Goal: Information Seeking & Learning: Learn about a topic

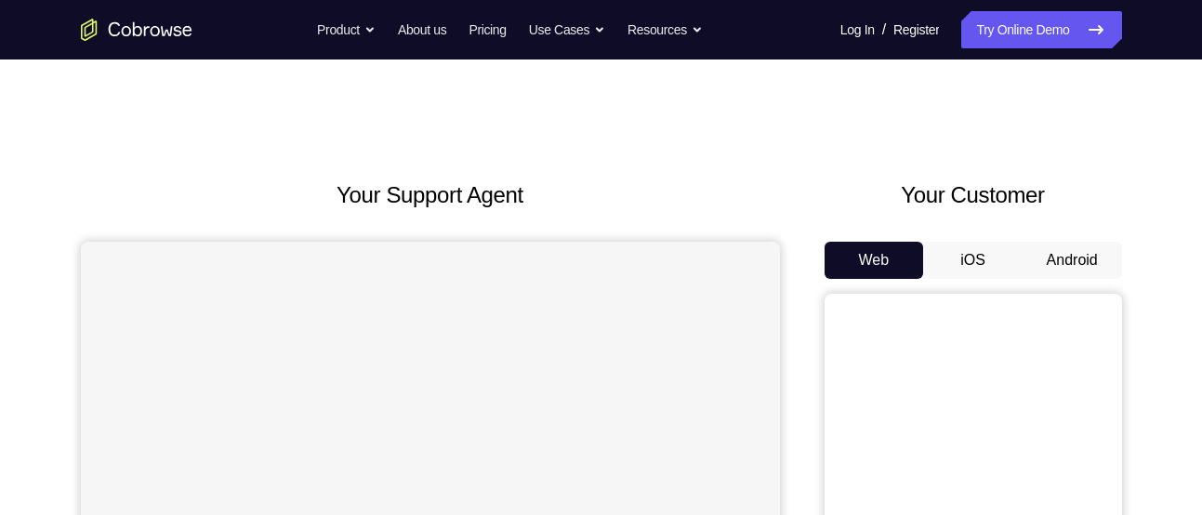
click at [1038, 273] on button "Android" at bounding box center [1072, 260] width 99 height 37
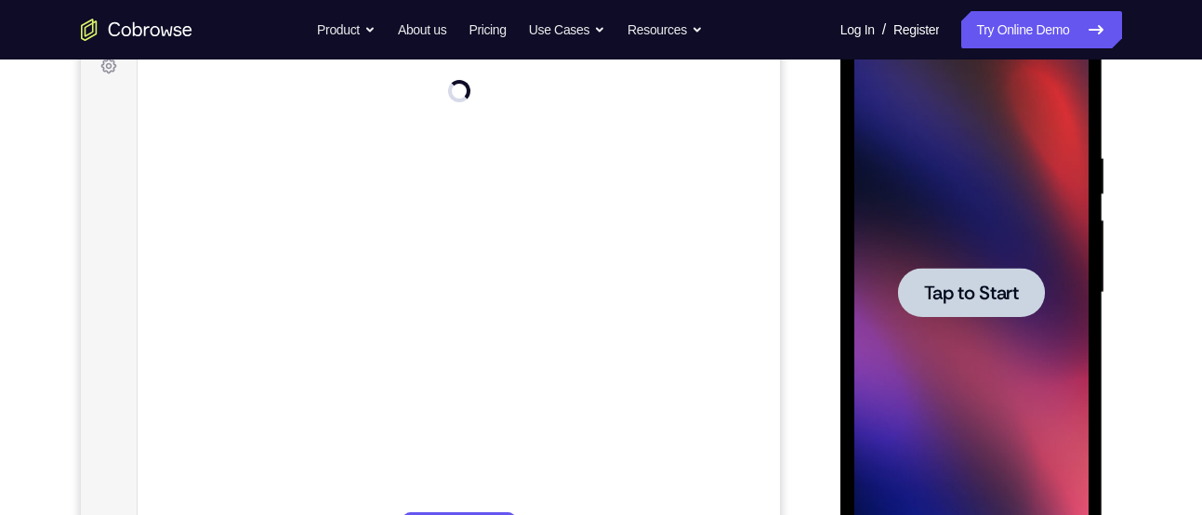
click at [982, 291] on span "Tap to Start" at bounding box center [971, 293] width 95 height 19
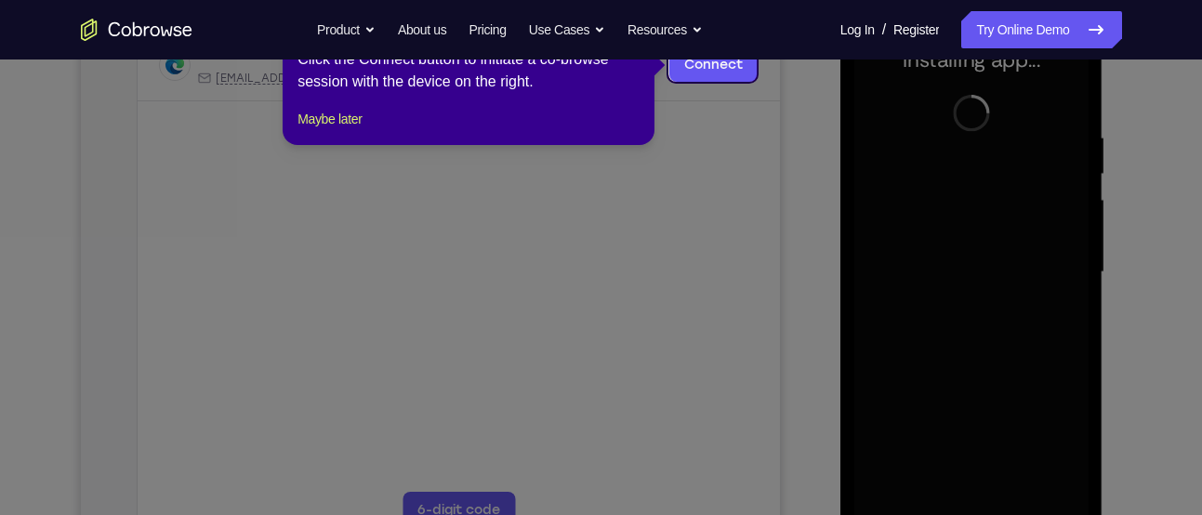
scroll to position [311, 0]
click at [326, 145] on div "1 of 8 × Click the Connect button to initiate a co-browse session with the devi…" at bounding box center [469, 72] width 372 height 145
click at [336, 130] on button "Maybe later" at bounding box center [330, 119] width 64 height 22
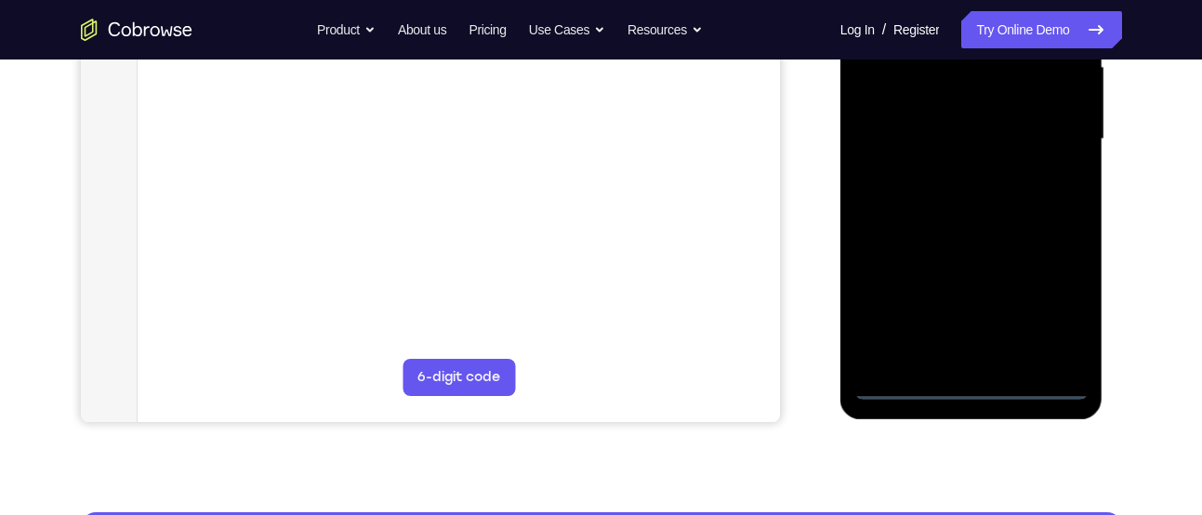
scroll to position [445, 0]
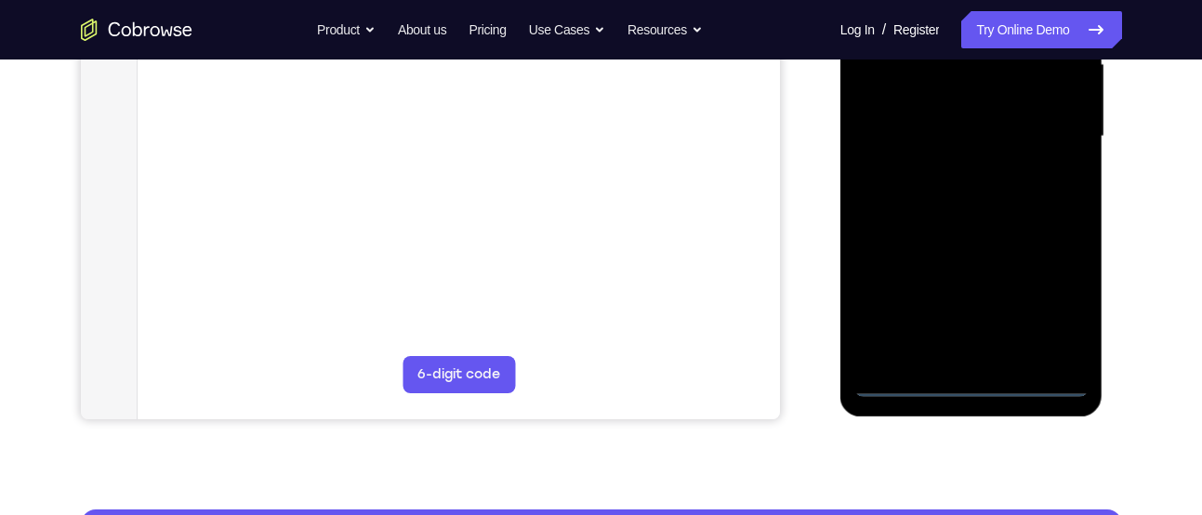
click at [1024, 378] on div at bounding box center [972, 136] width 234 height 521
drag, startPoint x: 942, startPoint y: 238, endPoint x: 1121, endPoint y: 246, distance: 179.7
click at [1106, 246] on html "Online web based iOS Simulators and Android Emulators. Run iPhone, iPad, Mobile…" at bounding box center [973, 141] width 265 height 558
click at [897, 114] on div at bounding box center [972, 136] width 234 height 521
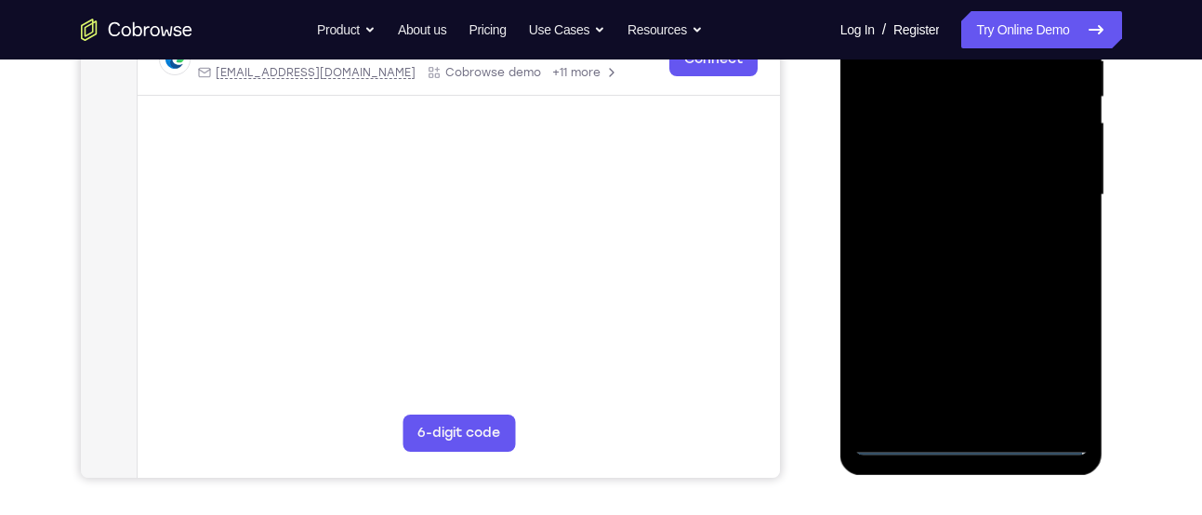
scroll to position [388, 0]
click at [1056, 361] on div at bounding box center [972, 194] width 234 height 521
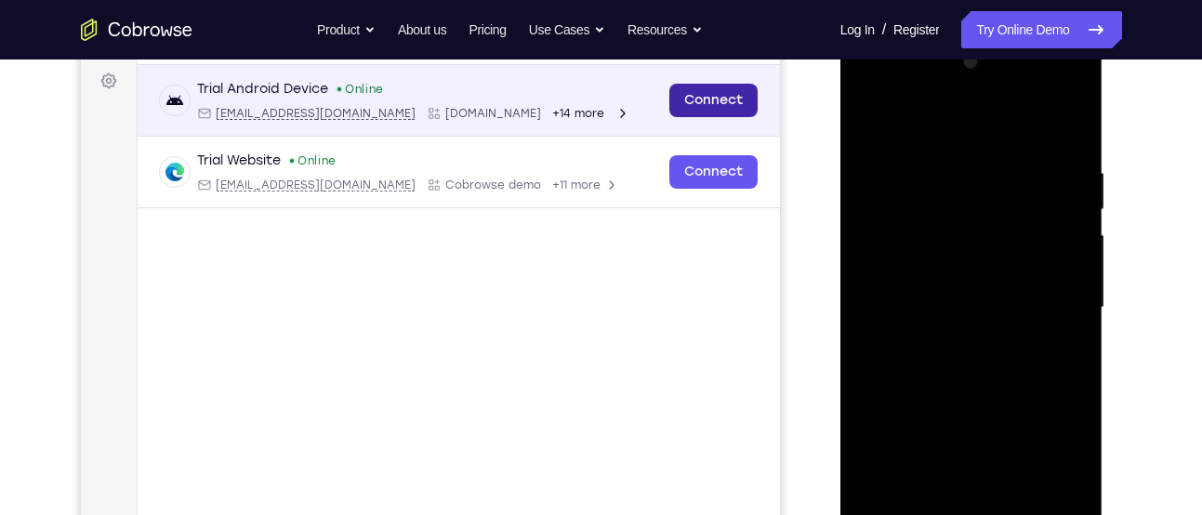
scroll to position [272, 0]
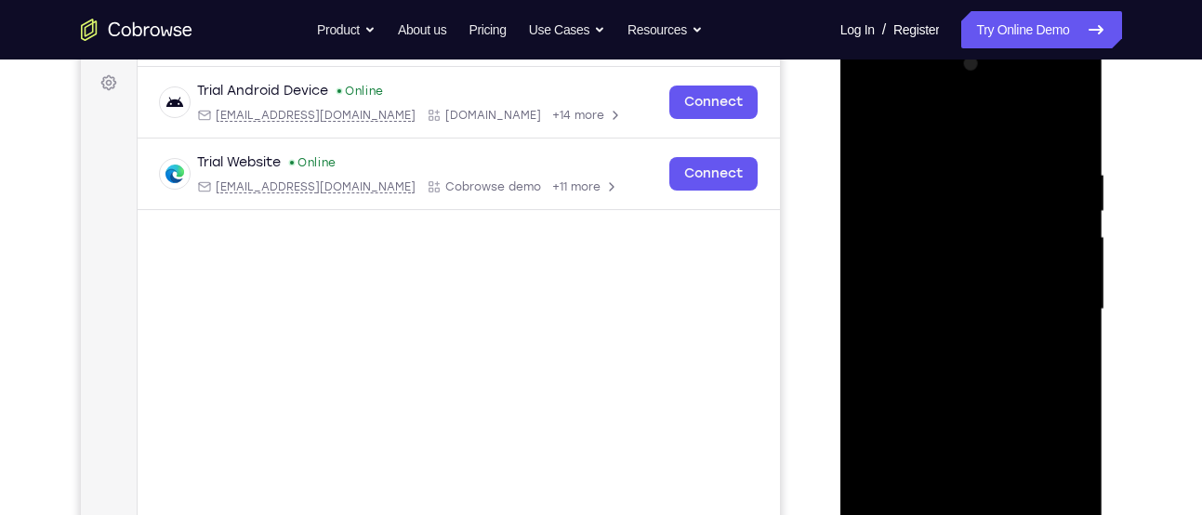
click at [931, 150] on div at bounding box center [972, 309] width 234 height 521
click at [959, 125] on div at bounding box center [972, 309] width 234 height 521
click at [1041, 293] on div at bounding box center [972, 309] width 234 height 521
click at [949, 344] on div at bounding box center [972, 309] width 234 height 521
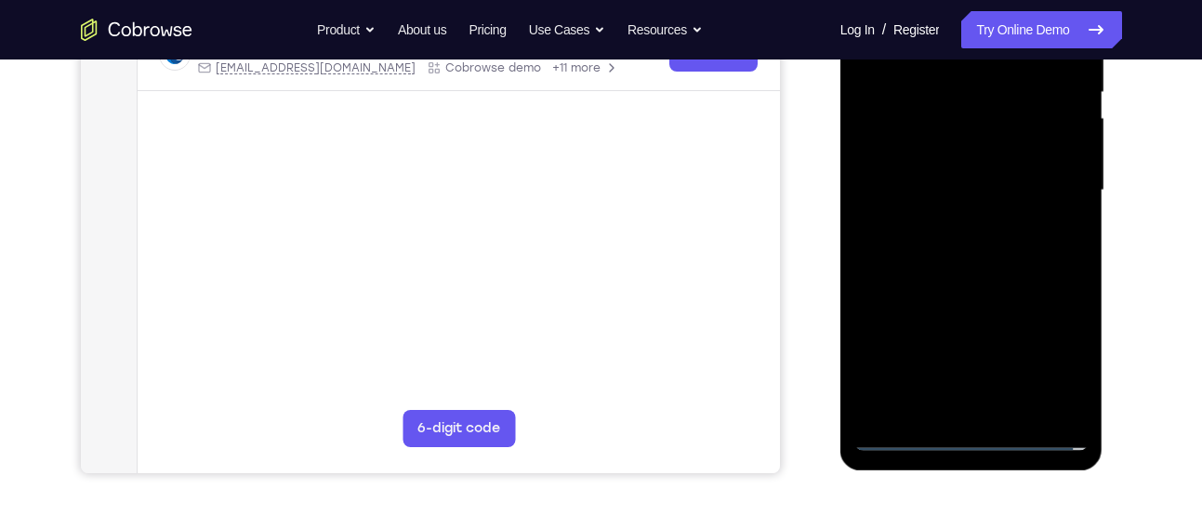
scroll to position [400, 0]
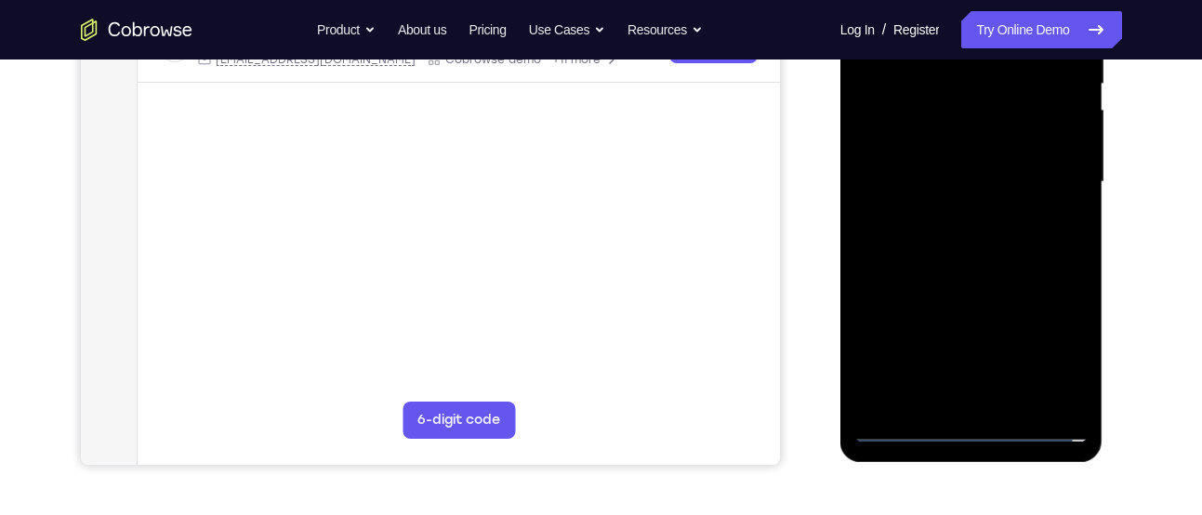
click at [990, 268] on div at bounding box center [972, 182] width 234 height 521
click at [958, 98] on div at bounding box center [972, 182] width 234 height 521
click at [948, 131] on div at bounding box center [972, 182] width 234 height 521
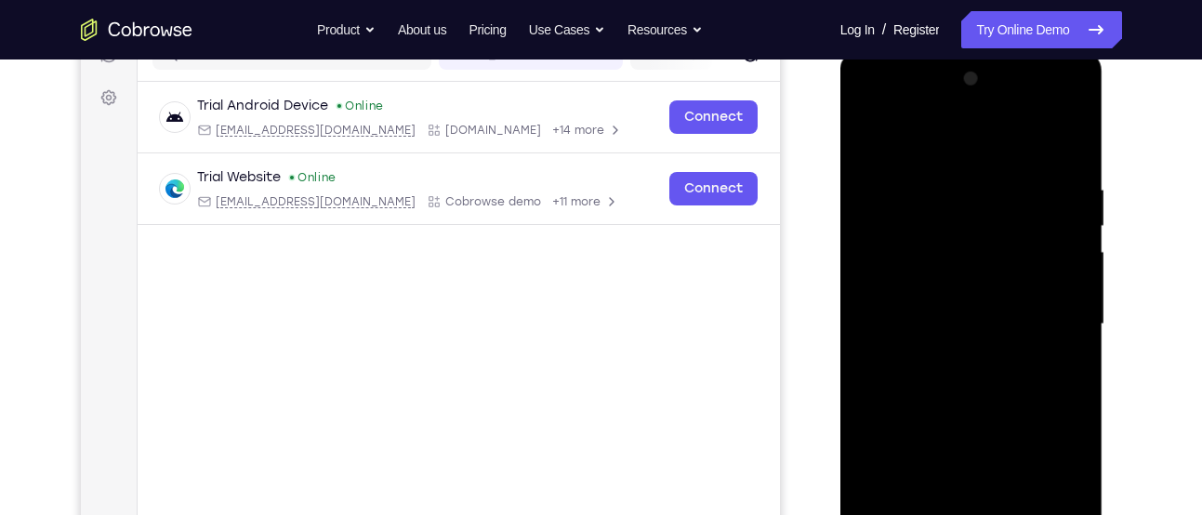
scroll to position [302, 0]
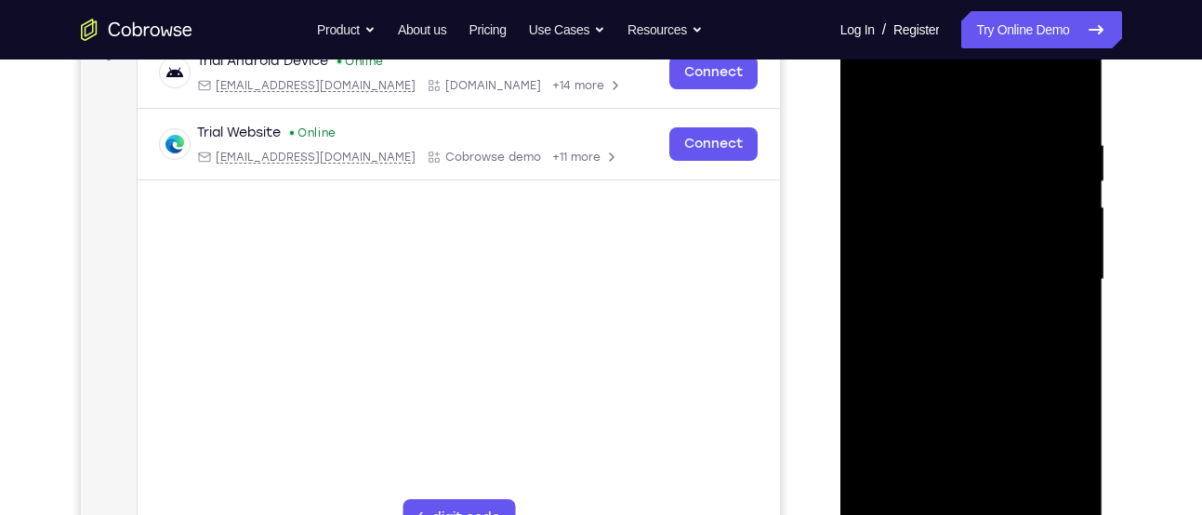
click at [977, 380] on div at bounding box center [972, 280] width 234 height 521
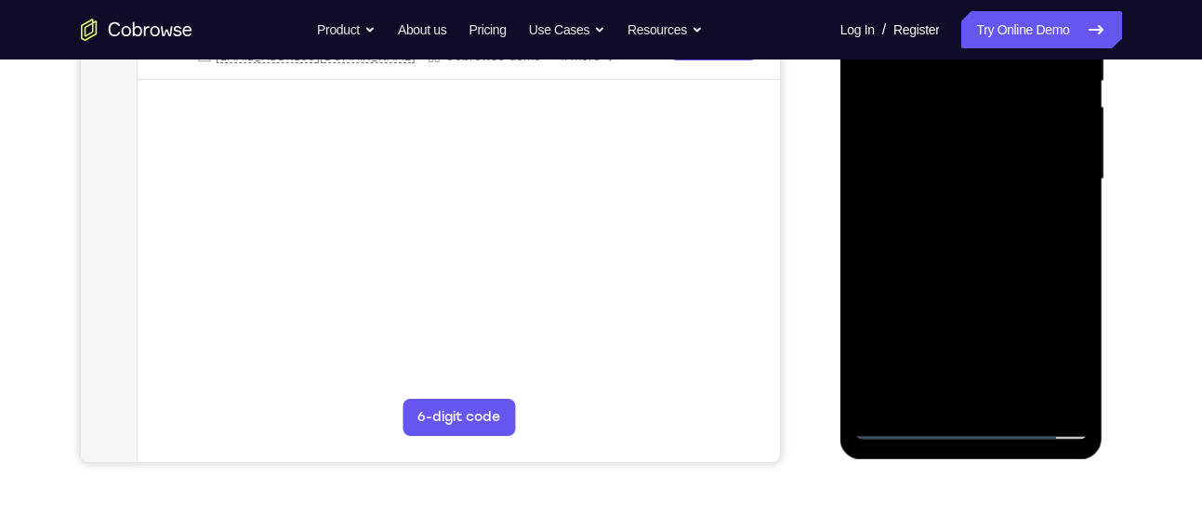
scroll to position [402, 0]
click at [989, 394] on div at bounding box center [972, 180] width 234 height 521
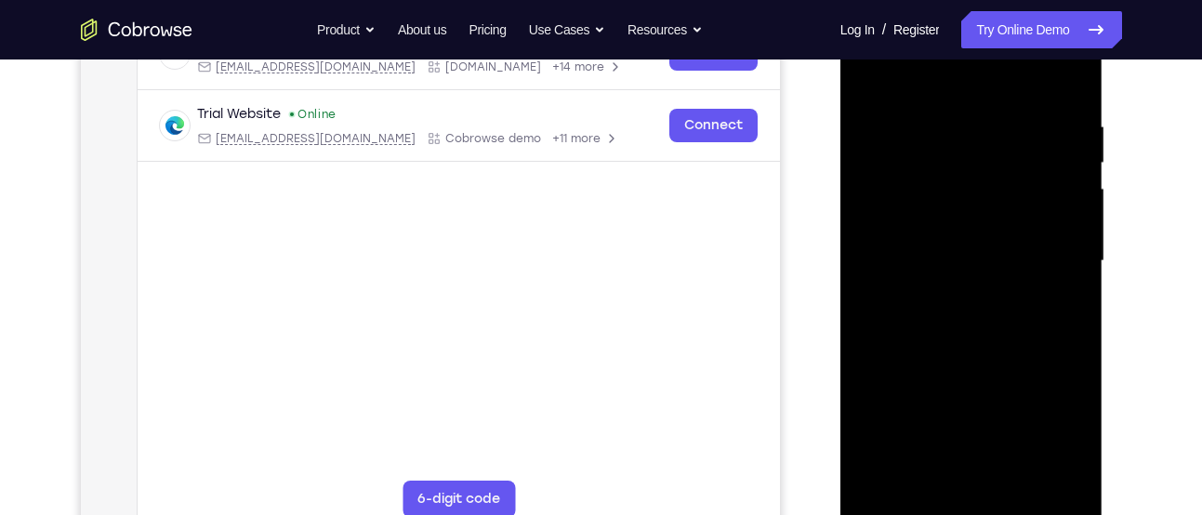
scroll to position [320, 0]
click at [888, 171] on div at bounding box center [972, 262] width 234 height 521
click at [970, 243] on div at bounding box center [972, 262] width 234 height 521
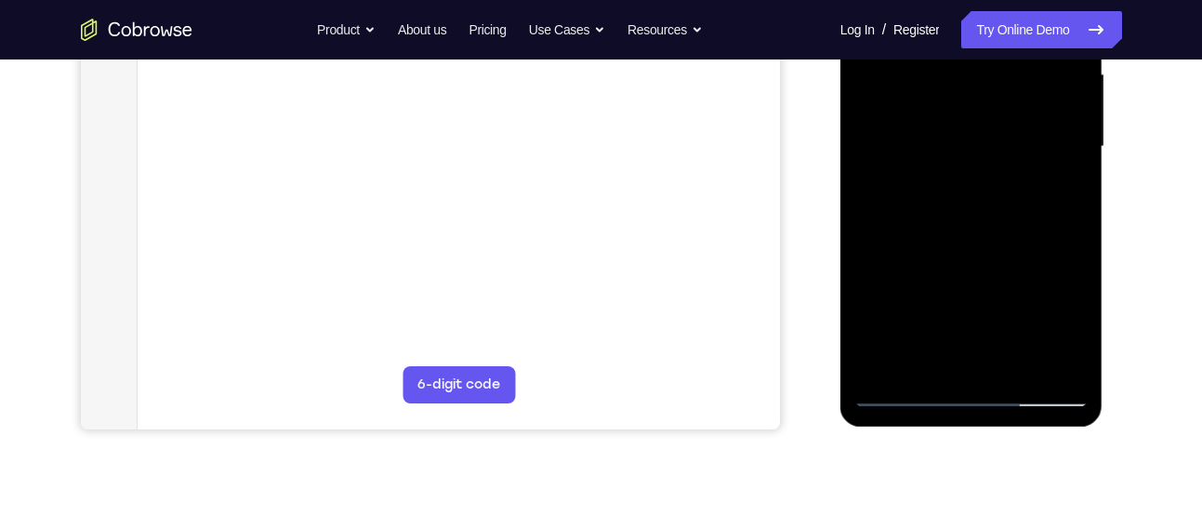
scroll to position [407, 0]
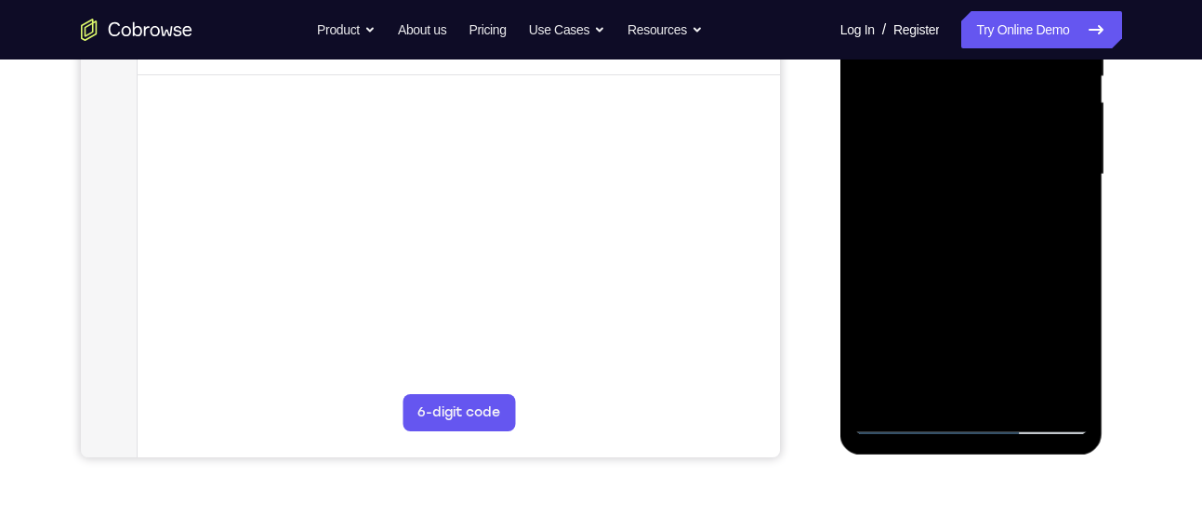
click at [966, 249] on div at bounding box center [972, 174] width 234 height 521
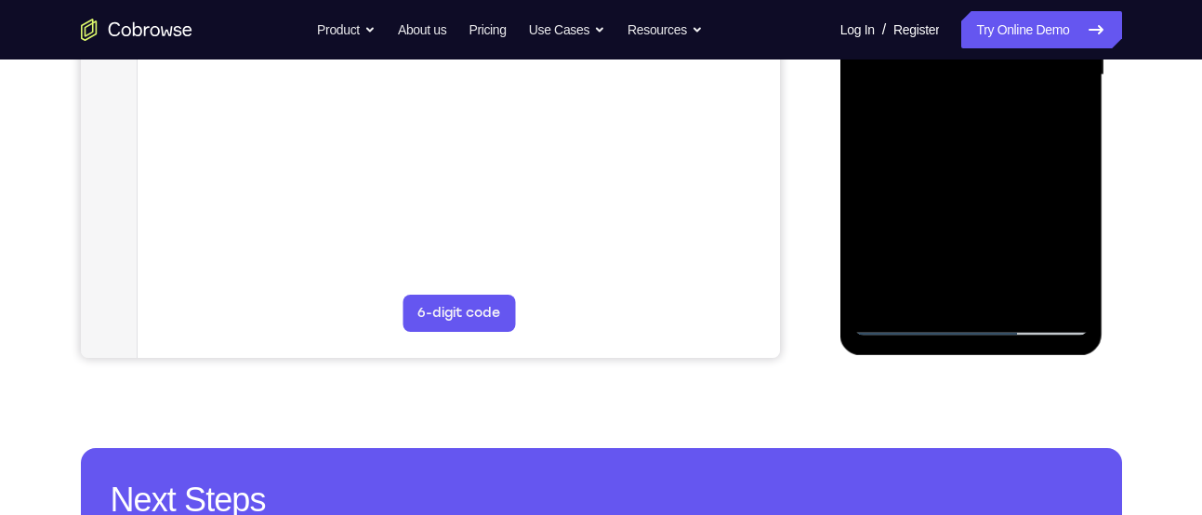
scroll to position [512, 0]
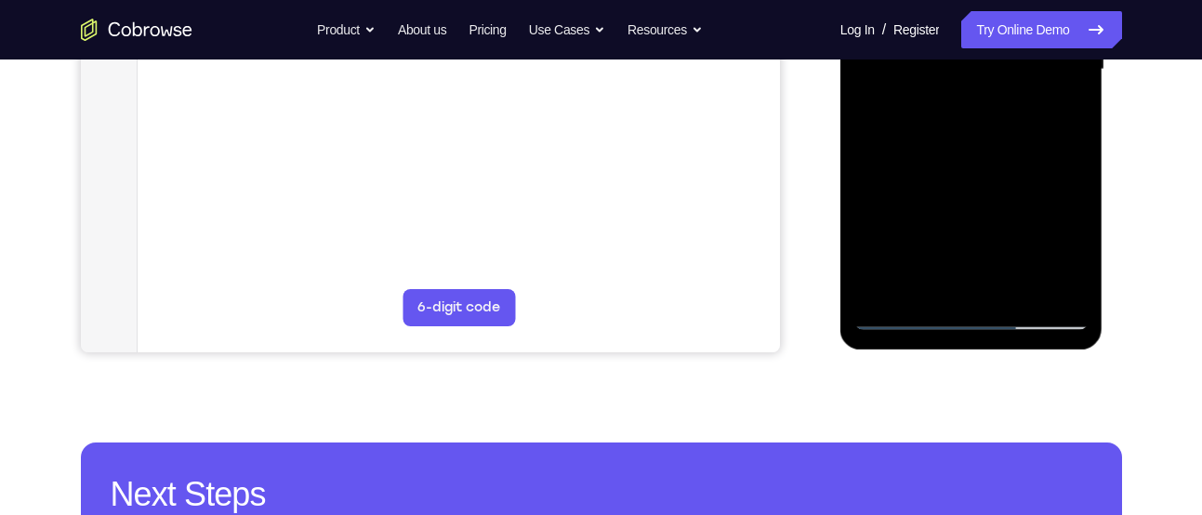
click at [1012, 286] on div at bounding box center [972, 69] width 234 height 521
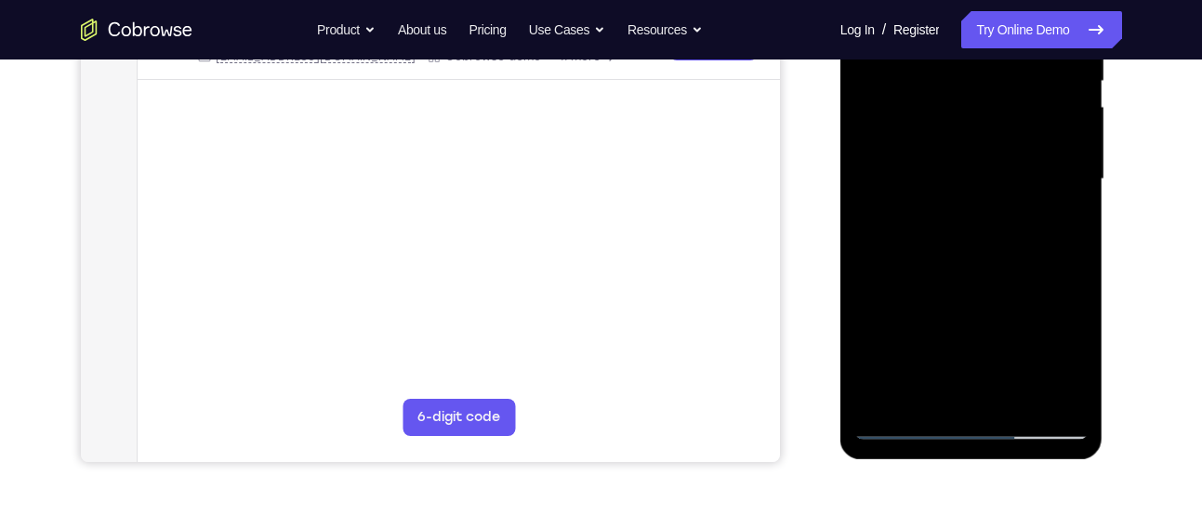
scroll to position [397, 0]
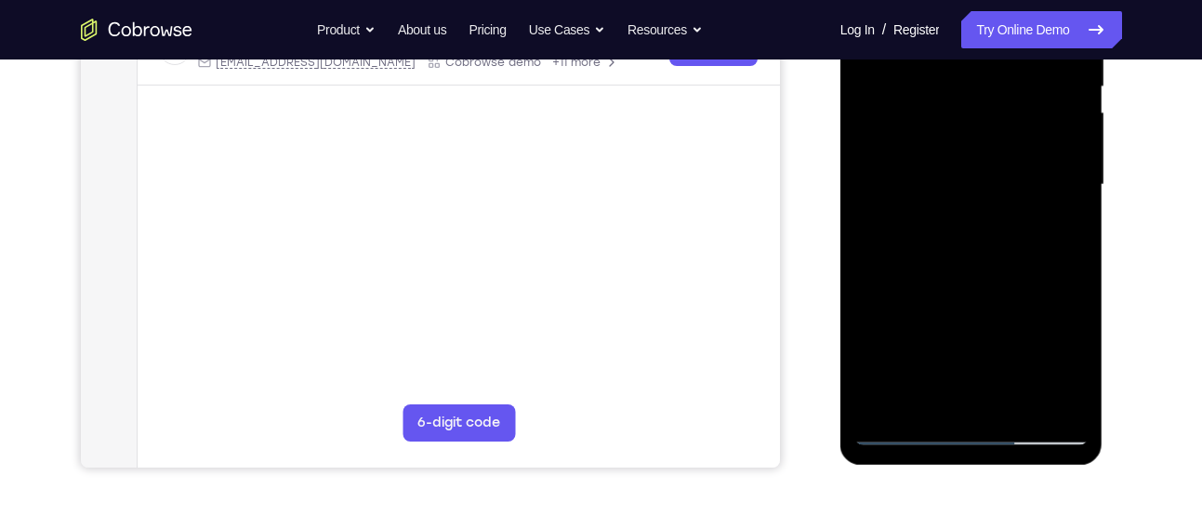
click at [989, 285] on div at bounding box center [972, 185] width 234 height 521
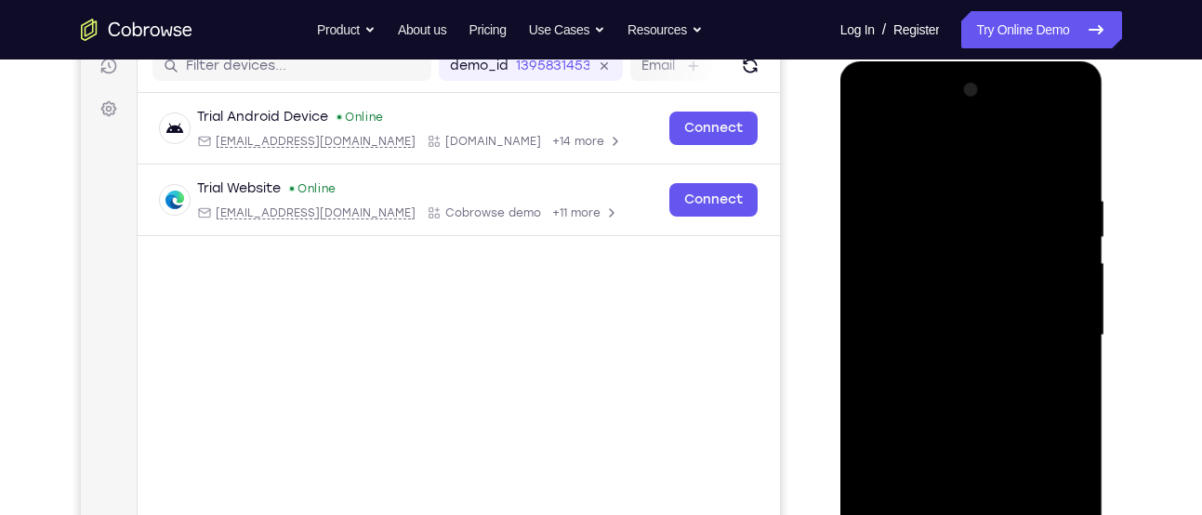
scroll to position [245, 0]
click at [954, 249] on div at bounding box center [972, 336] width 234 height 521
click at [937, 401] on div at bounding box center [972, 336] width 234 height 521
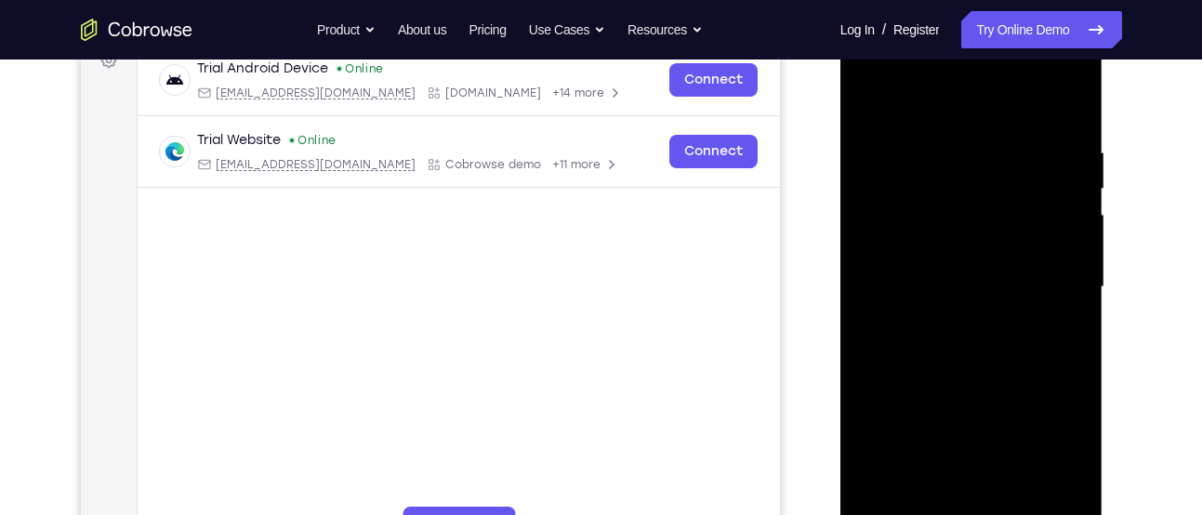
scroll to position [294, 0]
click at [954, 262] on div at bounding box center [972, 288] width 234 height 521
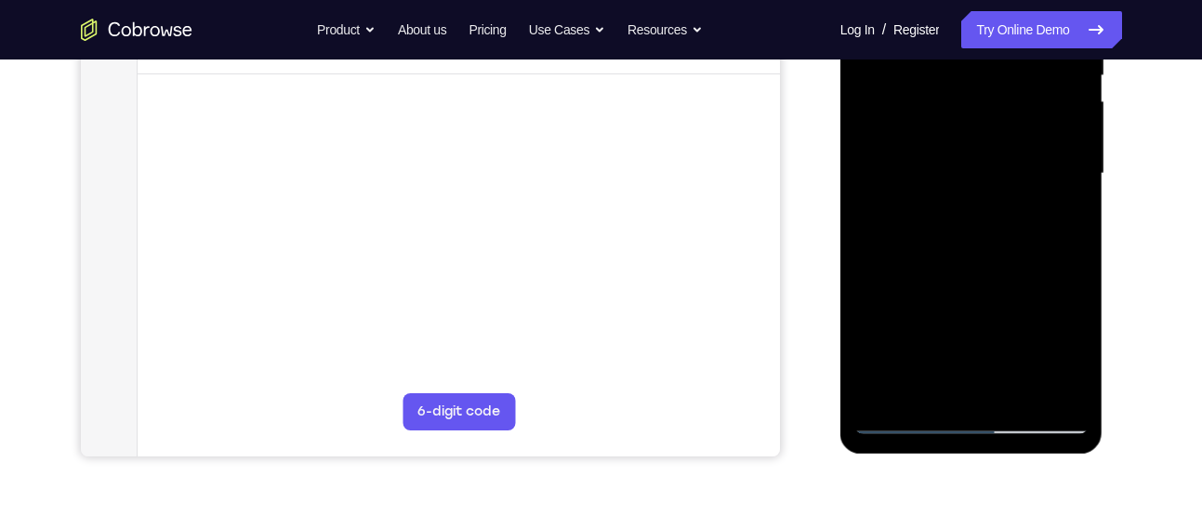
scroll to position [409, 0]
drag, startPoint x: 1050, startPoint y: 257, endPoint x: 1062, endPoint y: 169, distance: 88.2
click at [1062, 169] on div at bounding box center [972, 173] width 234 height 521
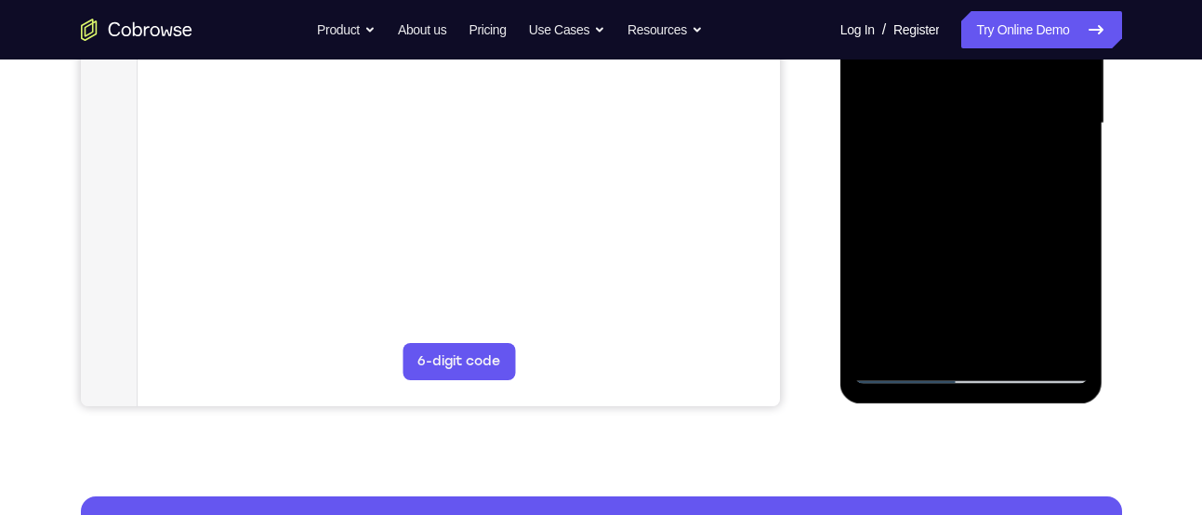
scroll to position [508, 0]
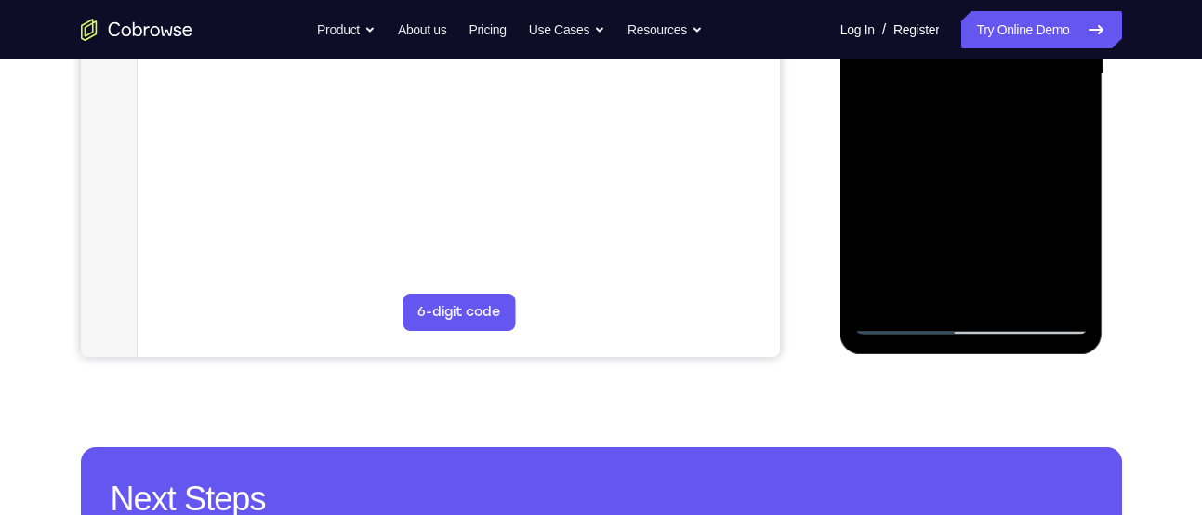
click at [939, 281] on div at bounding box center [972, 74] width 234 height 521
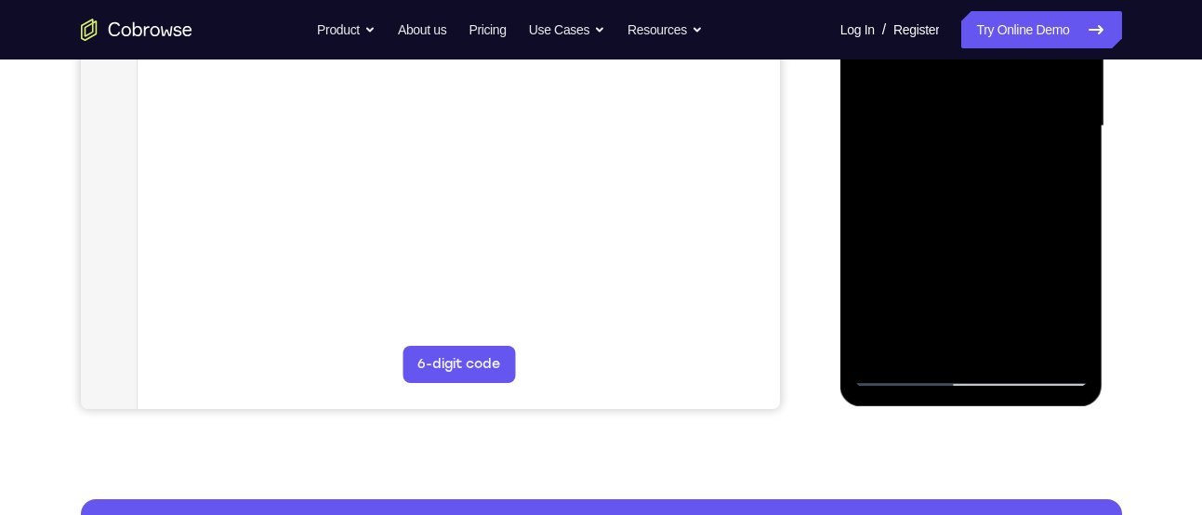
scroll to position [452, 0]
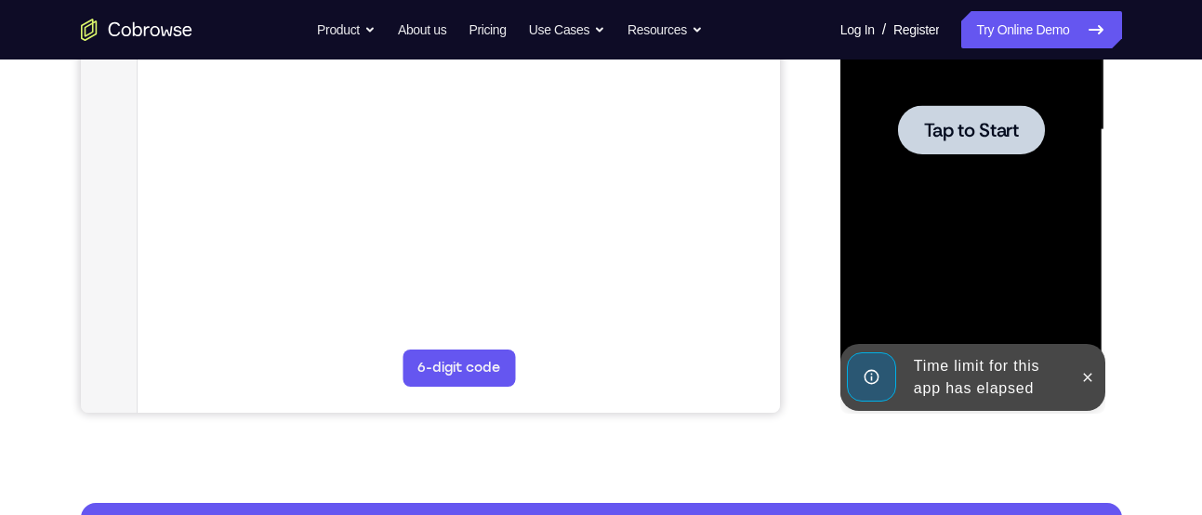
click at [968, 210] on div at bounding box center [972, 130] width 234 height 521
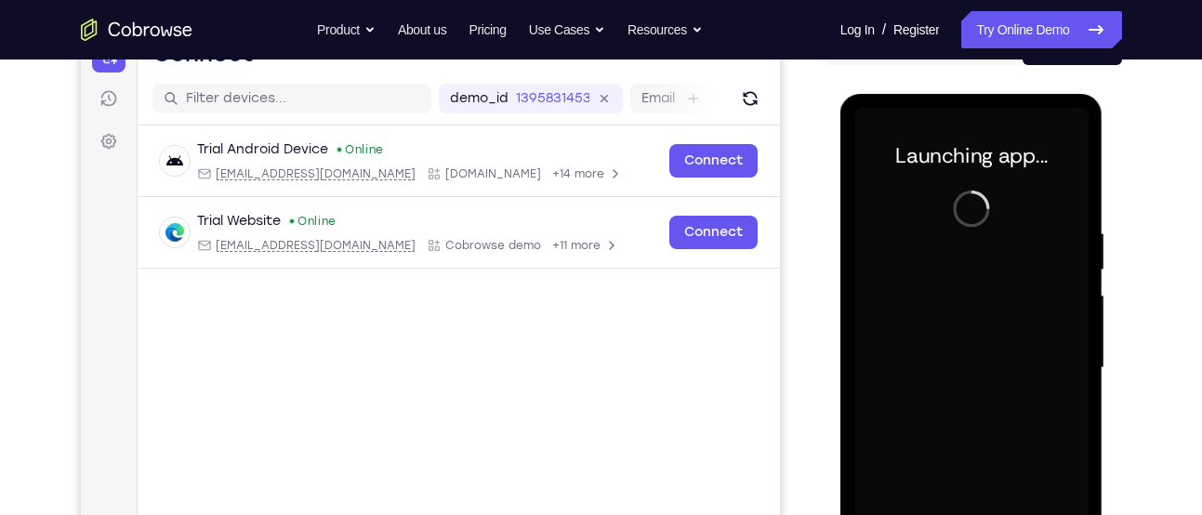
scroll to position [237, 0]
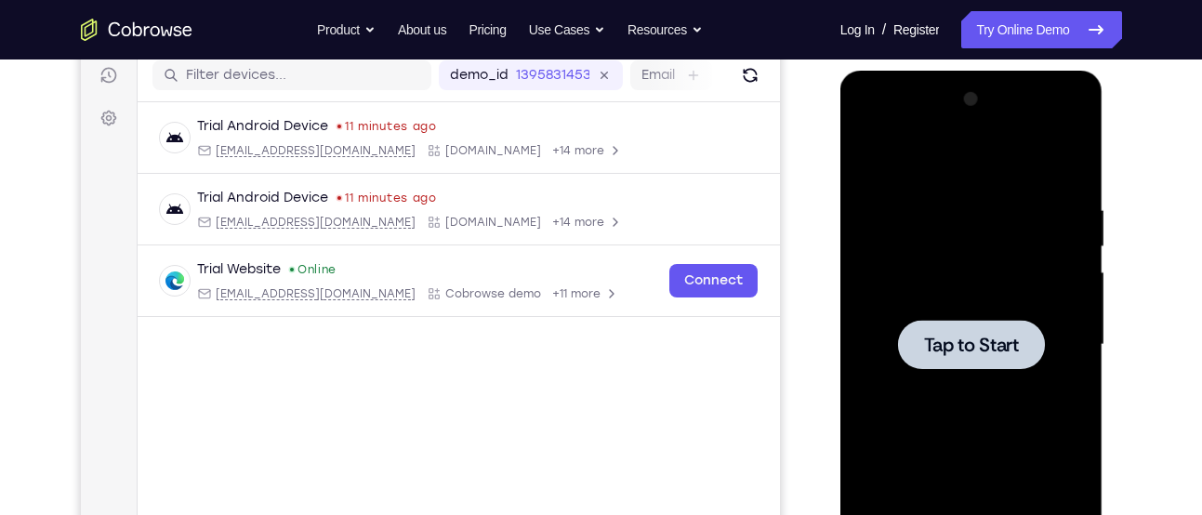
click at [1009, 337] on span "Tap to Start" at bounding box center [971, 345] width 95 height 19
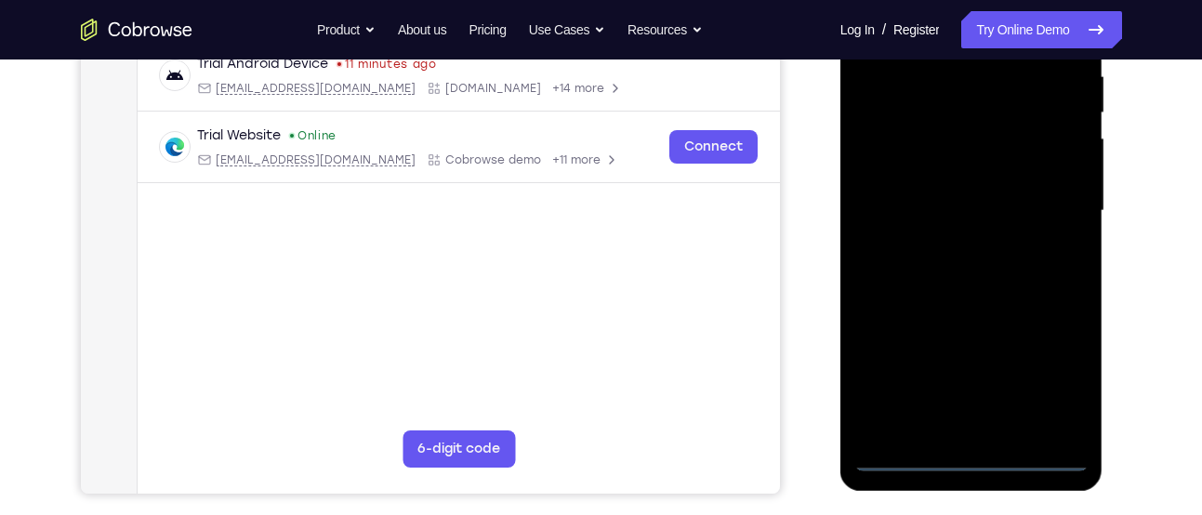
scroll to position [357, 0]
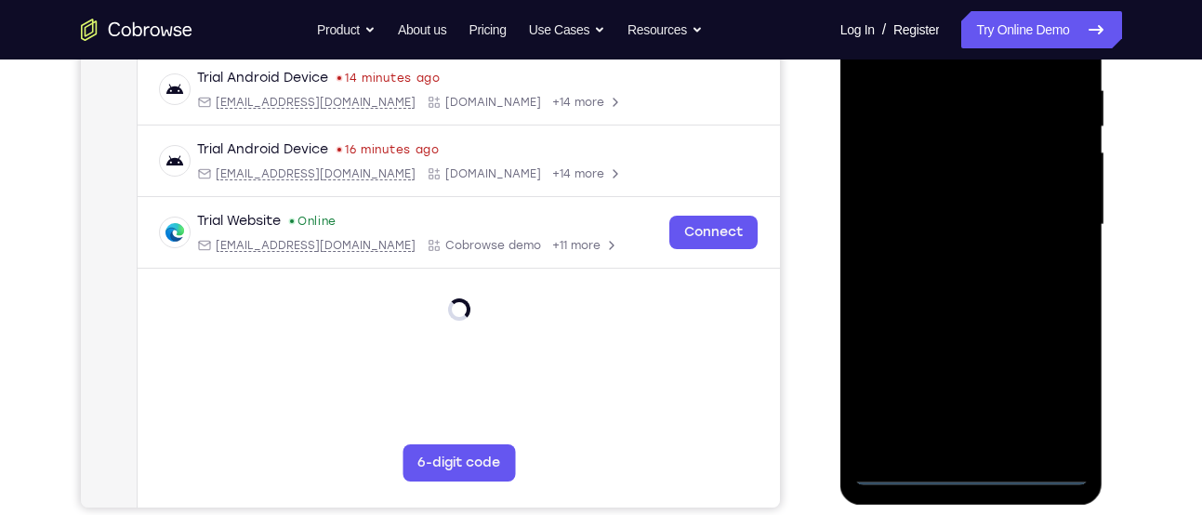
click at [1034, 471] on div at bounding box center [972, 225] width 234 height 521
drag, startPoint x: 913, startPoint y: 266, endPoint x: 1113, endPoint y: 252, distance: 200.4
click at [1106, 252] on html "Online web based iOS Simulators and Android Emulators. Run iPhone, iPad, Mobile…" at bounding box center [973, 230] width 265 height 558
click at [895, 213] on div at bounding box center [972, 225] width 234 height 521
click at [1049, 391] on div at bounding box center [972, 225] width 234 height 521
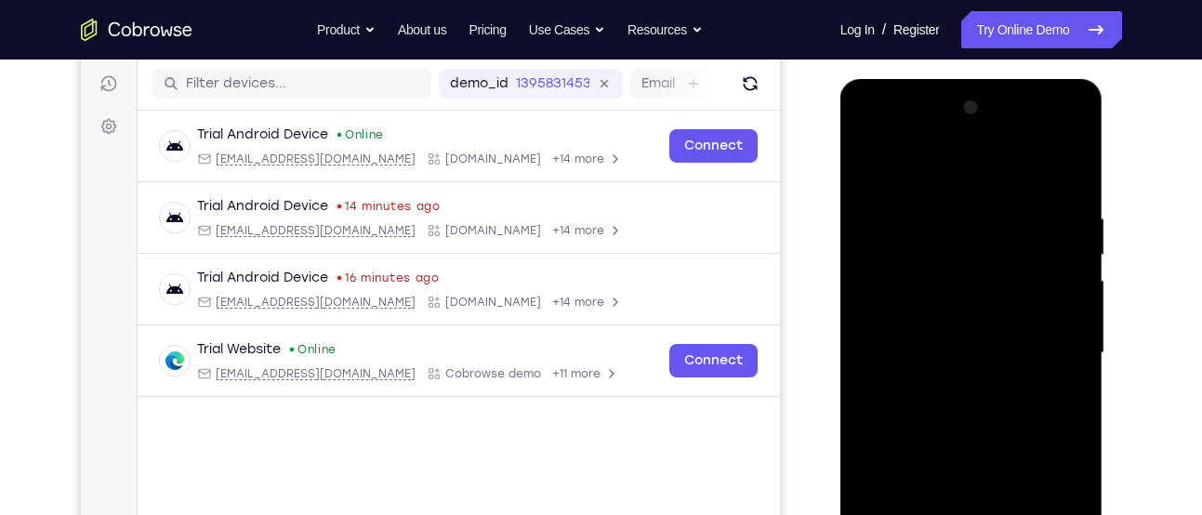
scroll to position [226, 0]
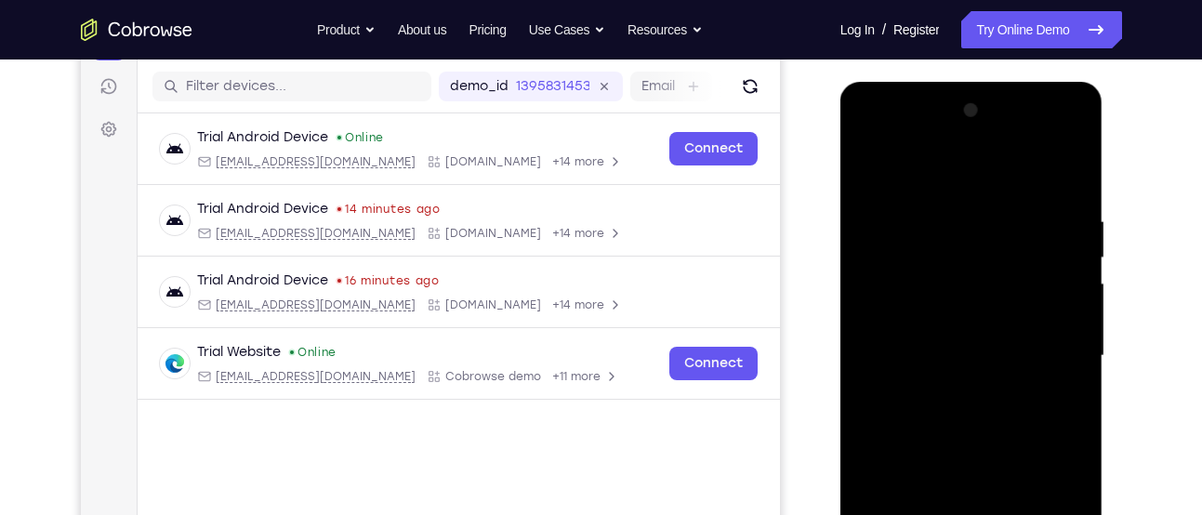
click at [948, 171] on div at bounding box center [972, 356] width 234 height 521
click at [1058, 354] on div at bounding box center [972, 356] width 234 height 521
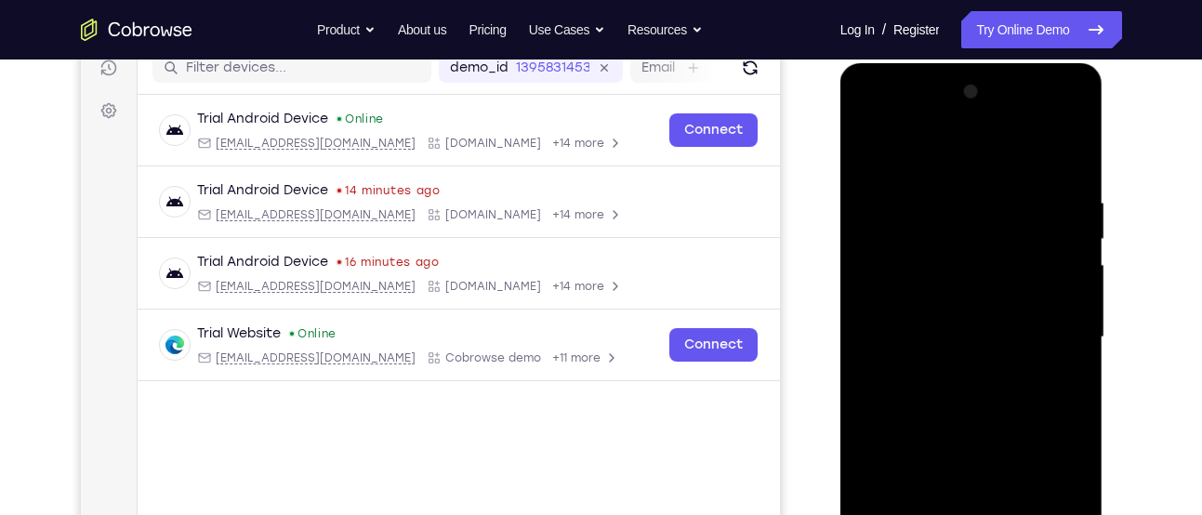
scroll to position [241, 0]
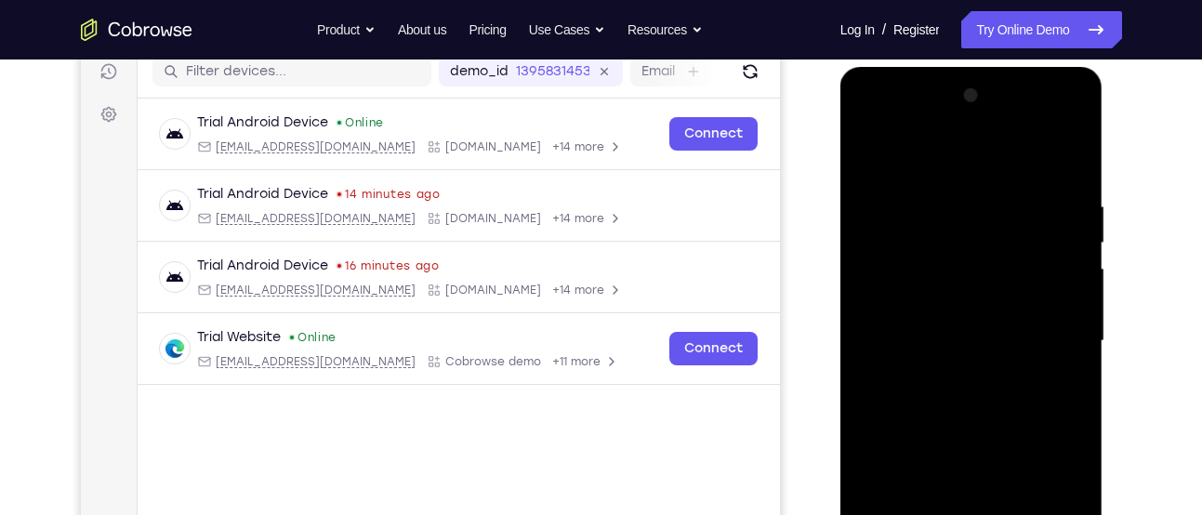
click at [953, 373] on div at bounding box center [972, 341] width 234 height 521
click at [1000, 344] on div at bounding box center [972, 341] width 234 height 521
click at [957, 306] on div at bounding box center [972, 341] width 234 height 521
click at [948, 324] on div at bounding box center [972, 341] width 234 height 521
click at [964, 325] on div at bounding box center [972, 341] width 234 height 521
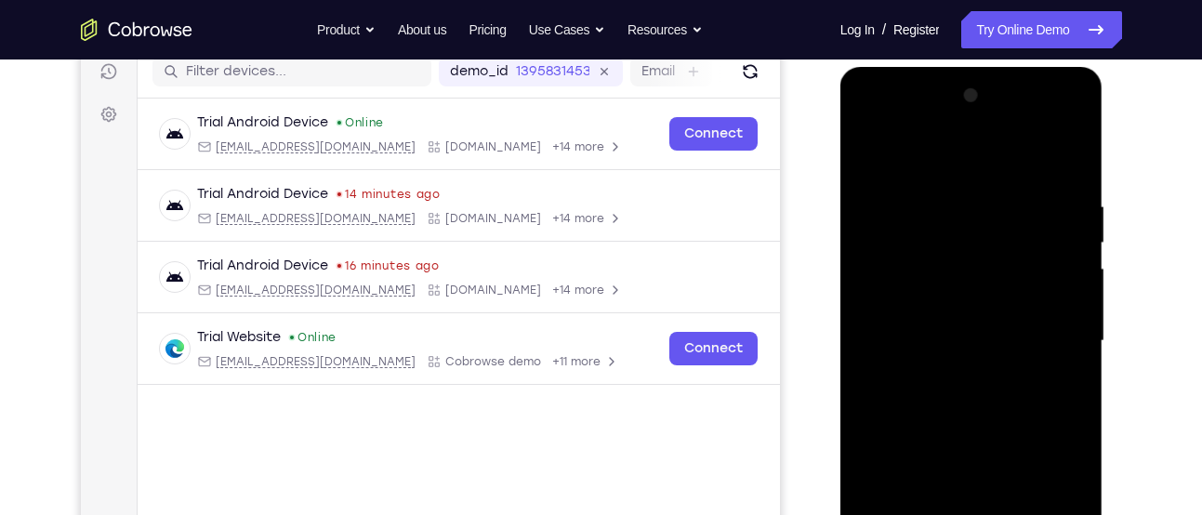
click at [964, 325] on div at bounding box center [972, 341] width 234 height 521
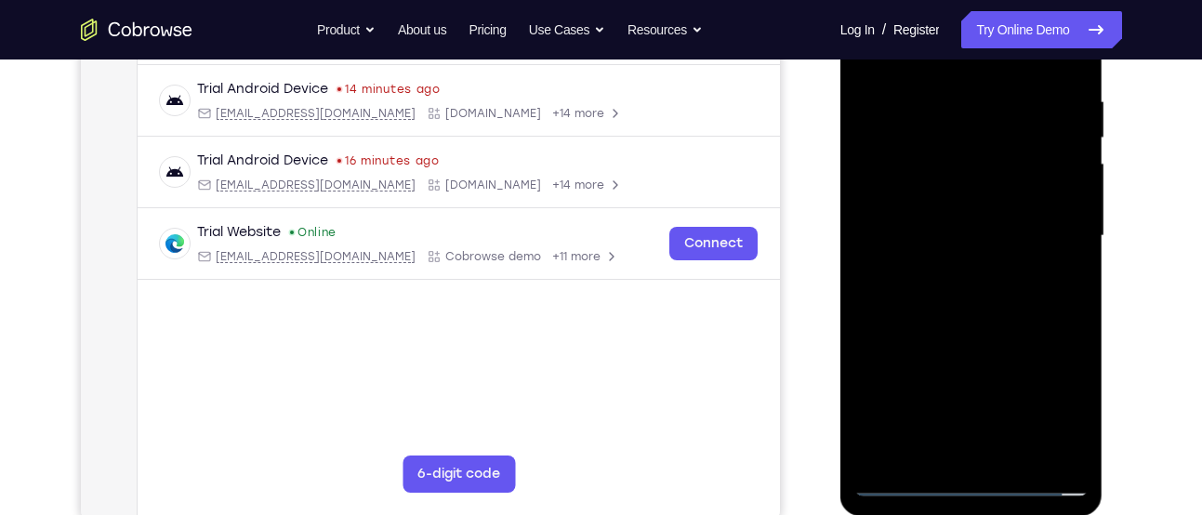
scroll to position [347, 0]
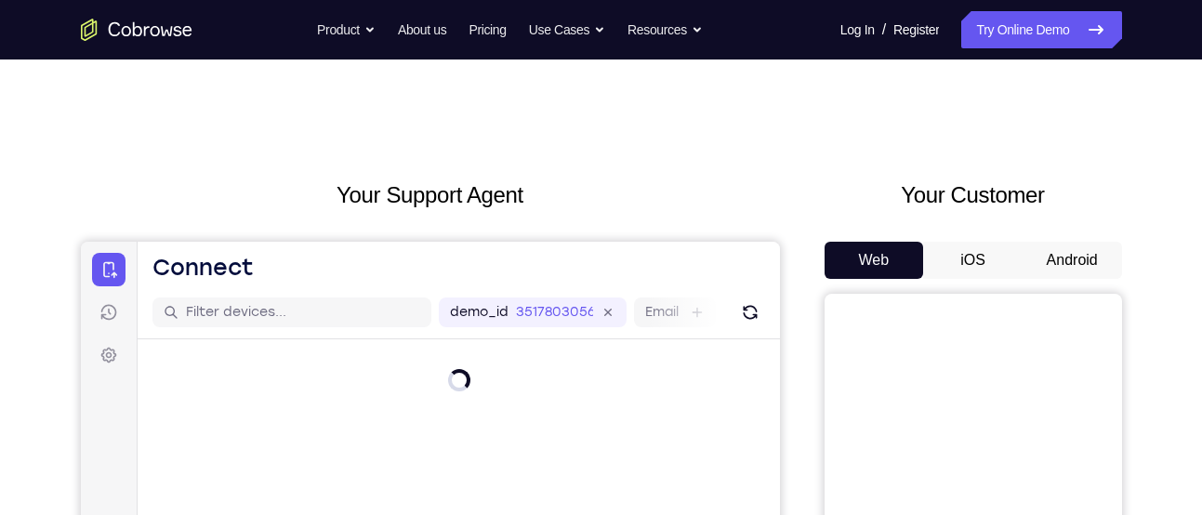
click at [1047, 263] on button "Android" at bounding box center [1072, 260] width 99 height 37
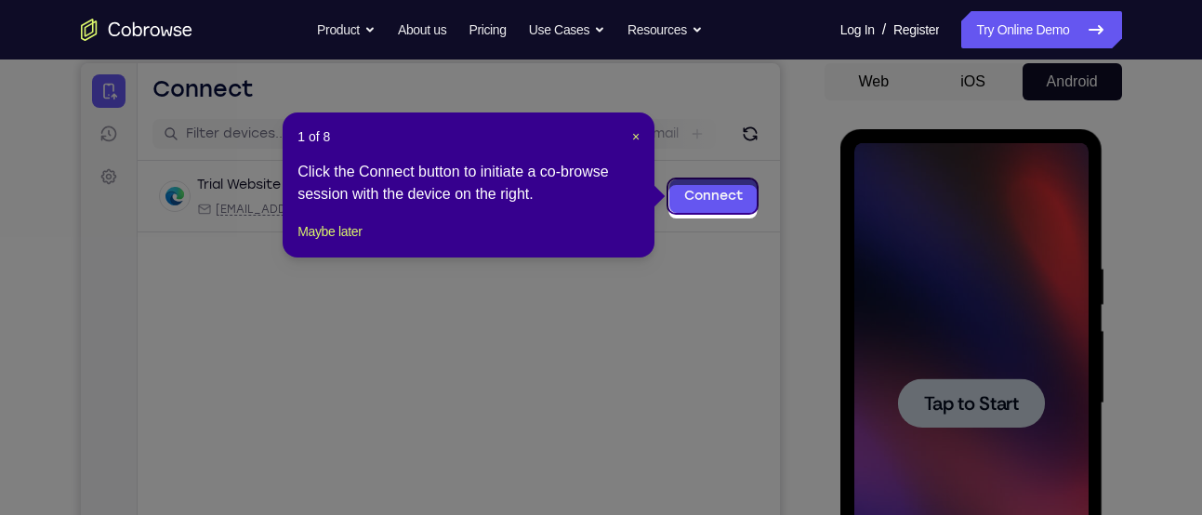
scroll to position [171, 0]
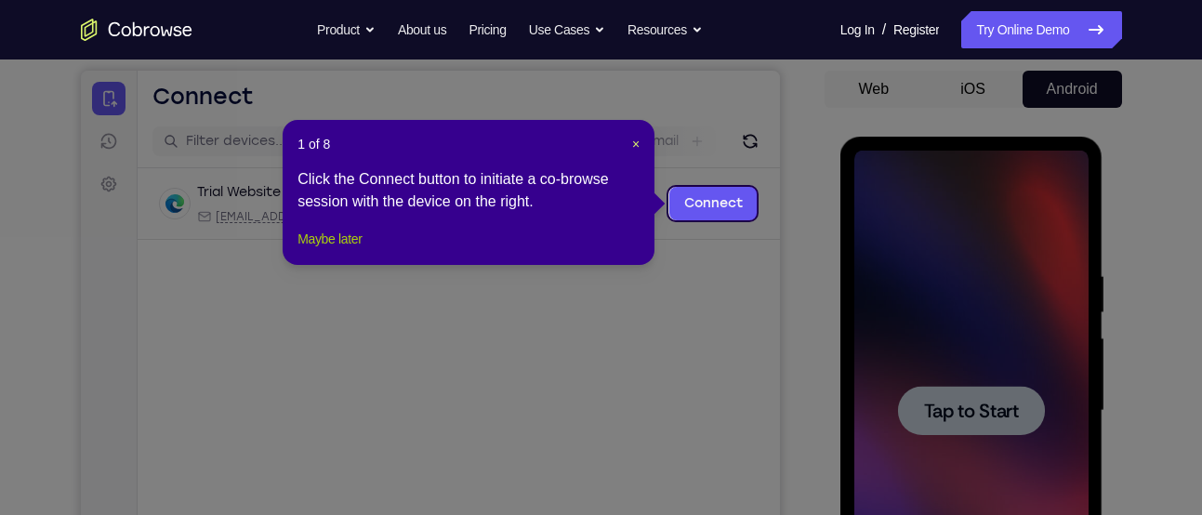
click at [336, 250] on button "Maybe later" at bounding box center [330, 239] width 64 height 22
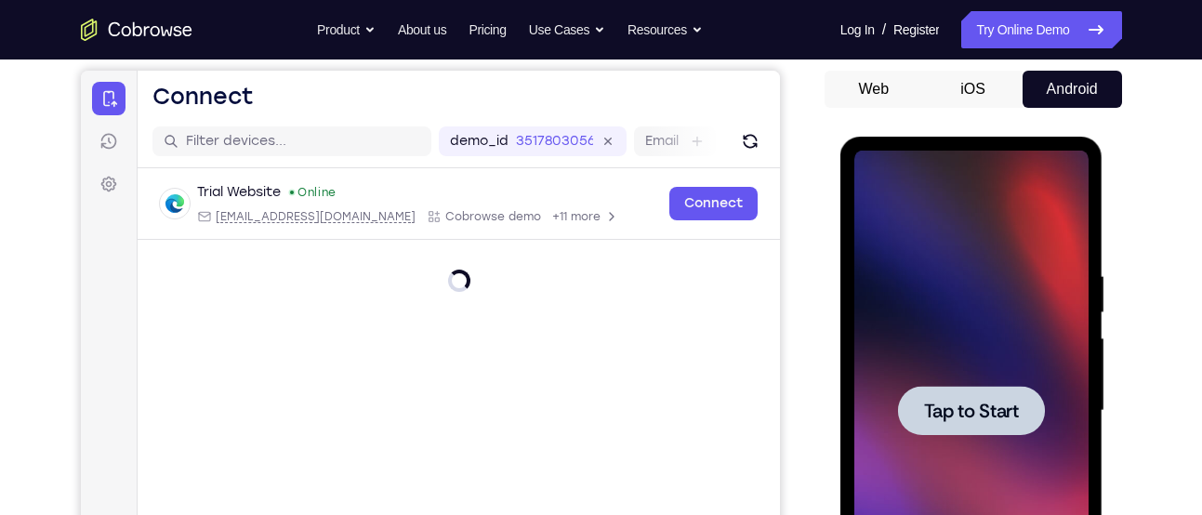
click at [974, 379] on div at bounding box center [972, 411] width 234 height 521
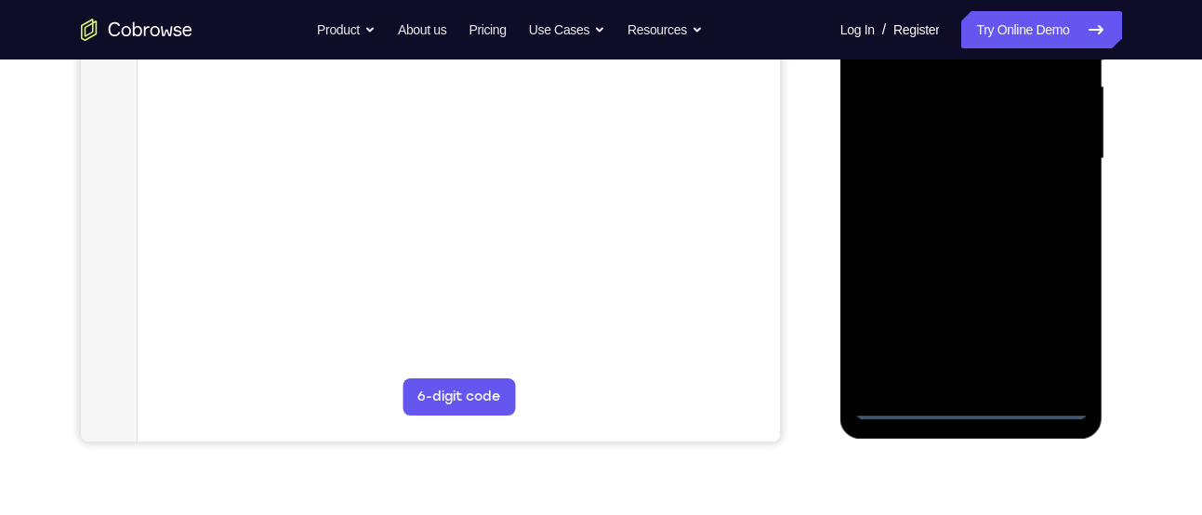
scroll to position [422, 0]
click at [1030, 396] on div at bounding box center [972, 160] width 234 height 521
click at [1041, 406] on div at bounding box center [972, 160] width 234 height 521
drag, startPoint x: 930, startPoint y: 288, endPoint x: 1169, endPoint y: 271, distance: 239.6
click at [1106, 271] on html "Online web based iOS Simulators and Android Emulators. Run iPhone, iPad, Mobile…" at bounding box center [973, 165] width 265 height 558
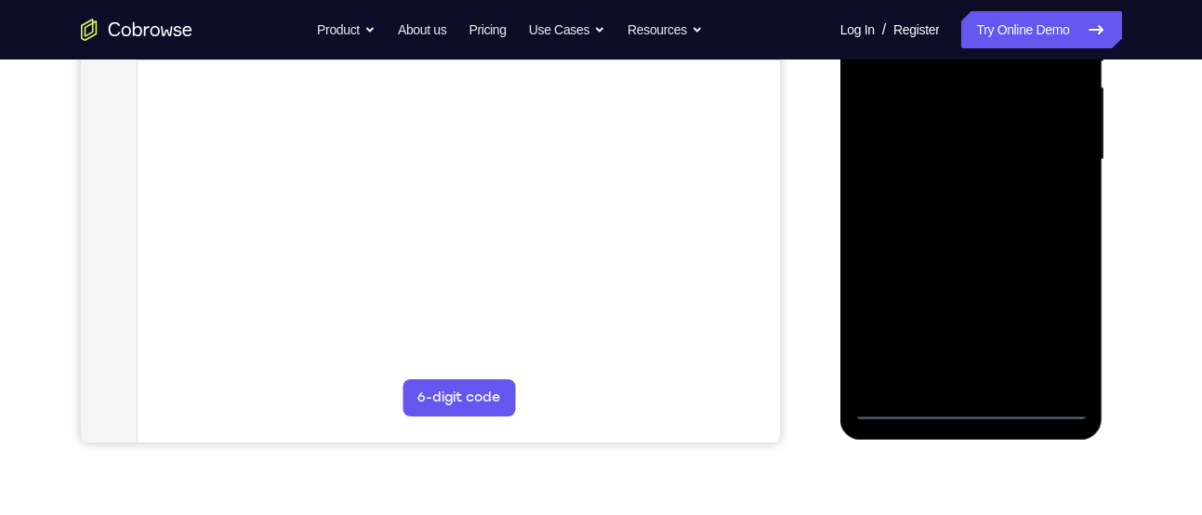
click at [910, 147] on div at bounding box center [972, 160] width 234 height 521
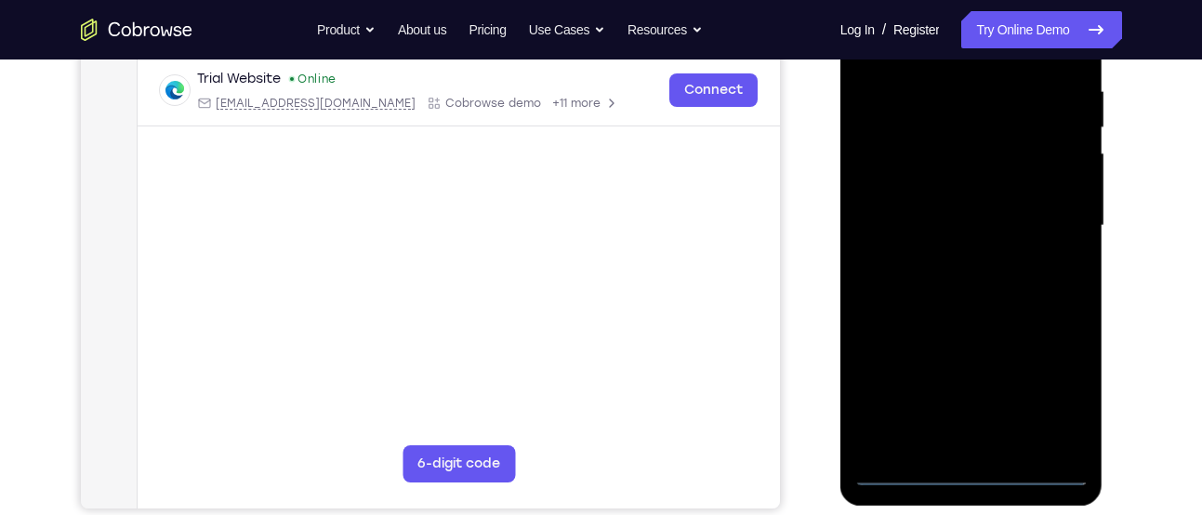
scroll to position [355, 0]
click at [1062, 395] on div at bounding box center [972, 227] width 234 height 521
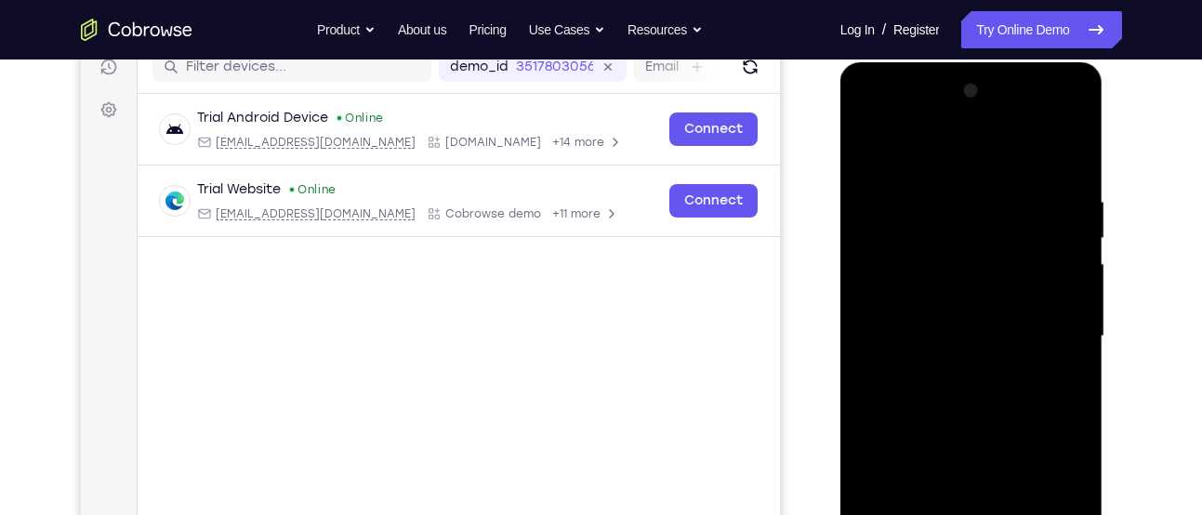
scroll to position [230, 0]
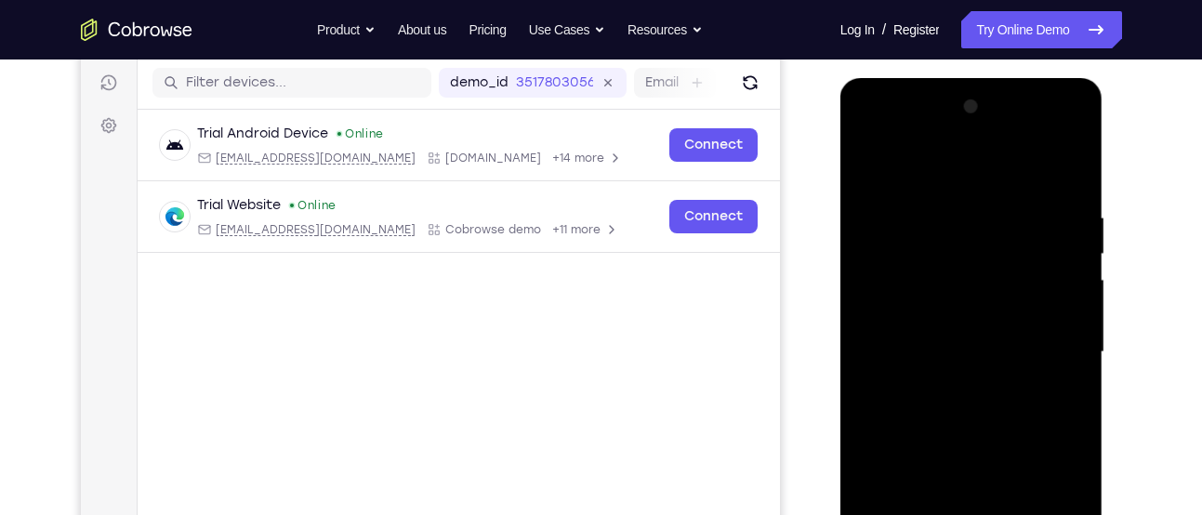
click at [957, 163] on div at bounding box center [972, 352] width 234 height 521
click at [1056, 347] on div at bounding box center [972, 352] width 234 height 521
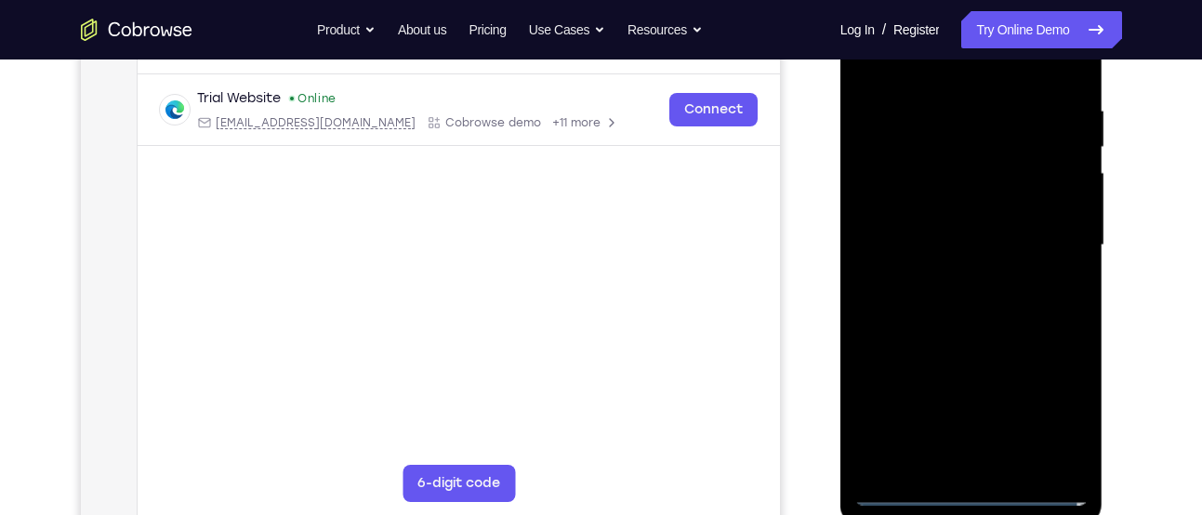
scroll to position [343, 0]
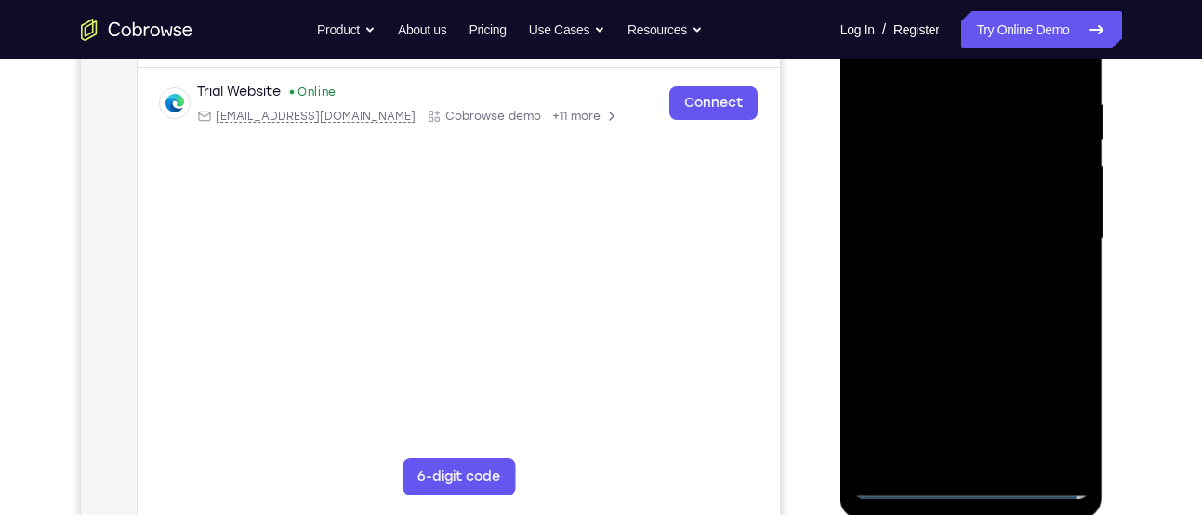
click at [958, 271] on div at bounding box center [972, 239] width 234 height 521
click at [978, 330] on div at bounding box center [972, 239] width 234 height 521
click at [970, 161] on div at bounding box center [972, 239] width 234 height 521
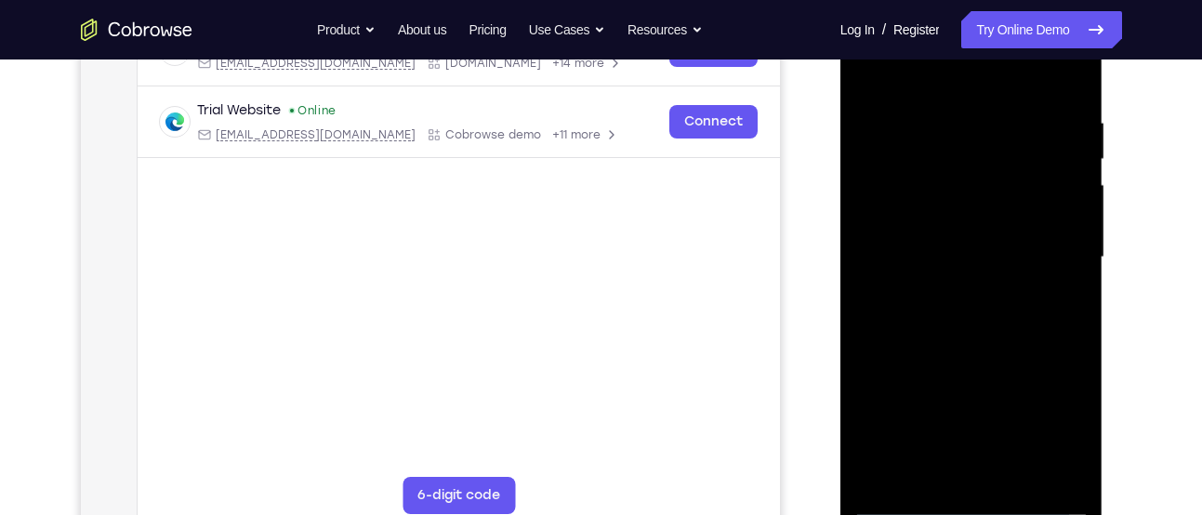
scroll to position [324, 0]
click at [966, 208] on div at bounding box center [972, 258] width 234 height 521
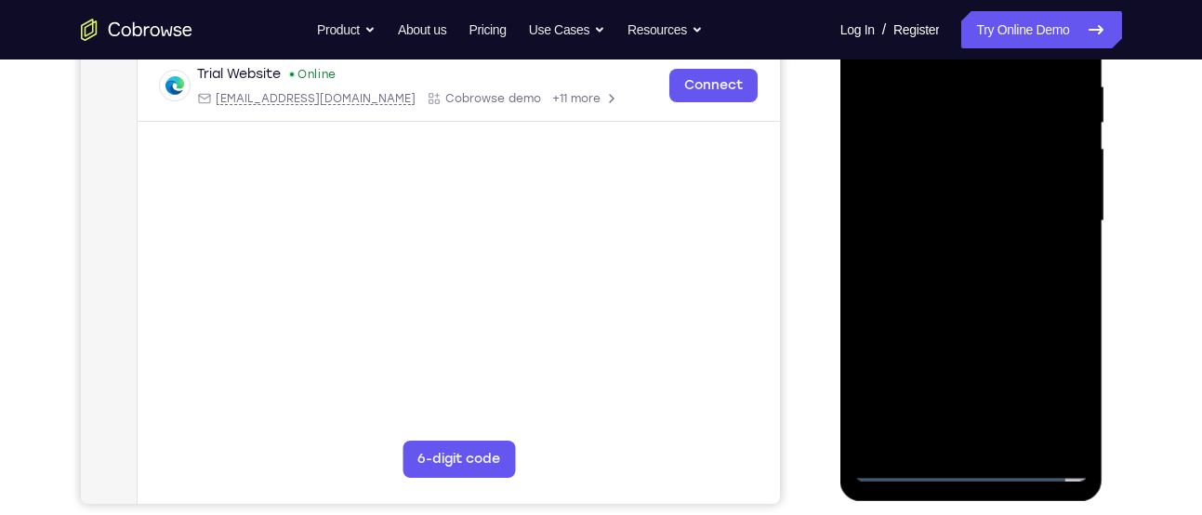
scroll to position [363, 0]
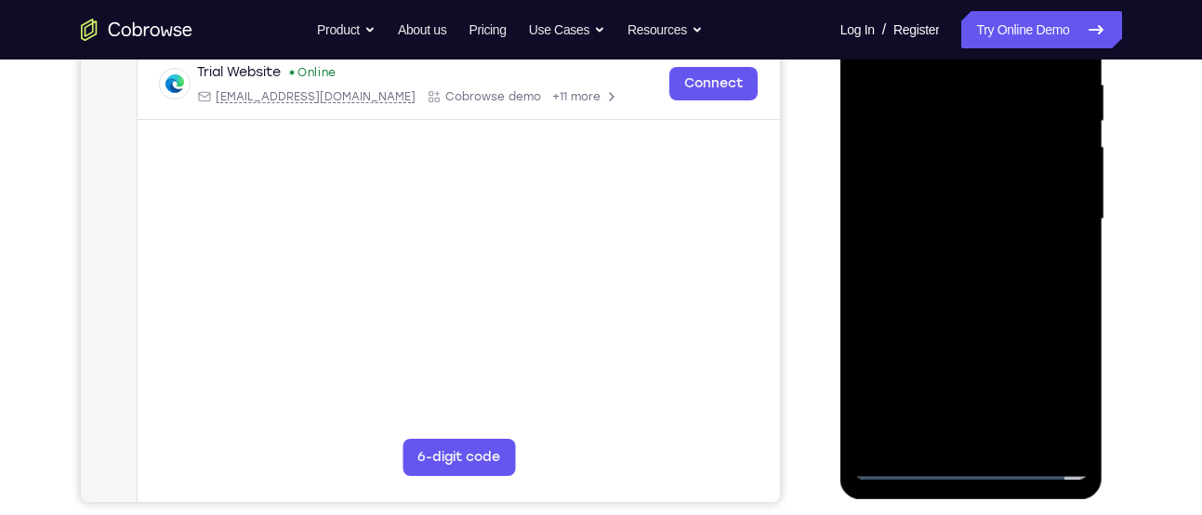
click at [963, 317] on div at bounding box center [972, 219] width 234 height 521
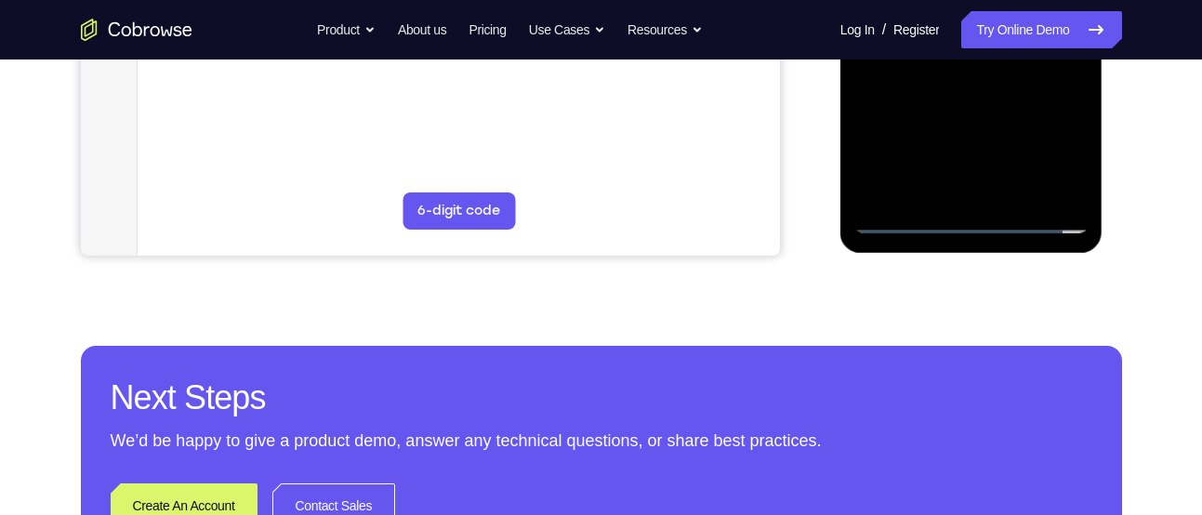
scroll to position [610, 0]
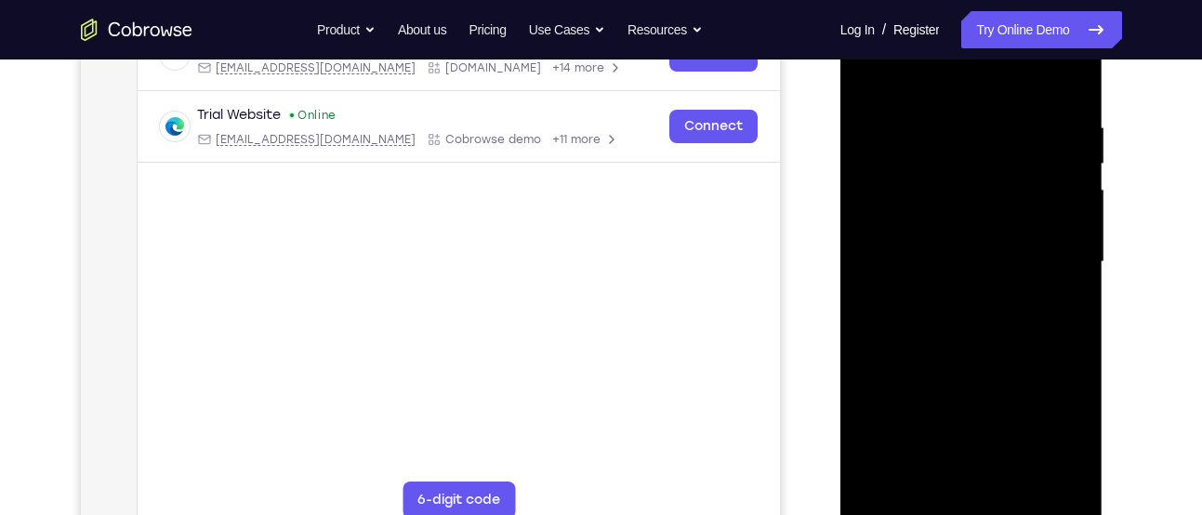
scroll to position [314, 0]
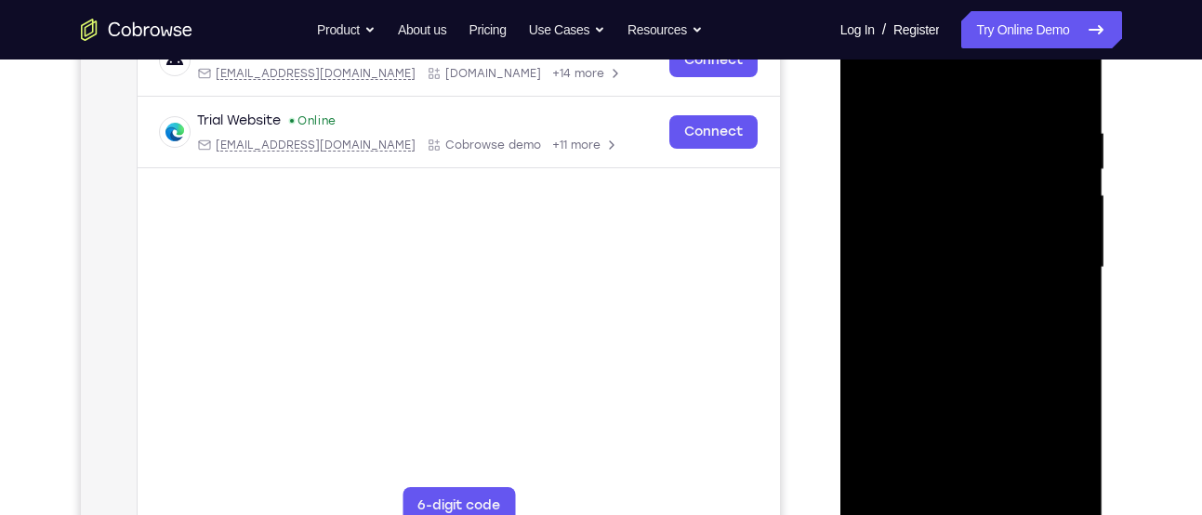
click at [923, 173] on div at bounding box center [972, 267] width 234 height 521
click at [936, 248] on div at bounding box center [972, 267] width 234 height 521
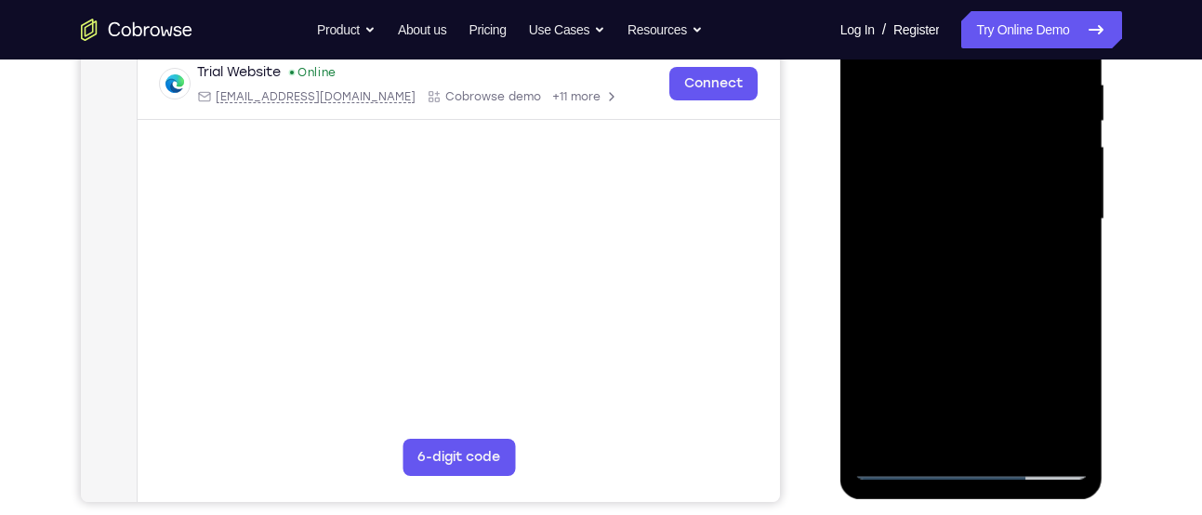
scroll to position [357, 0]
